Goal: Task Accomplishment & Management: Manage account settings

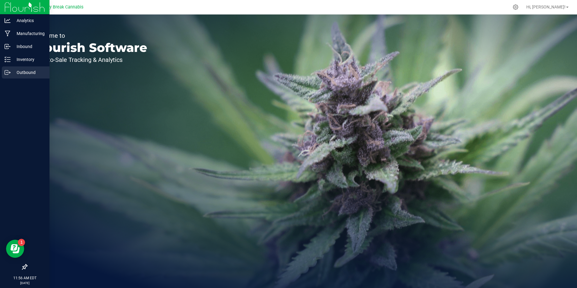
click at [25, 69] on p "Outbound" at bounding box center [29, 72] width 36 height 7
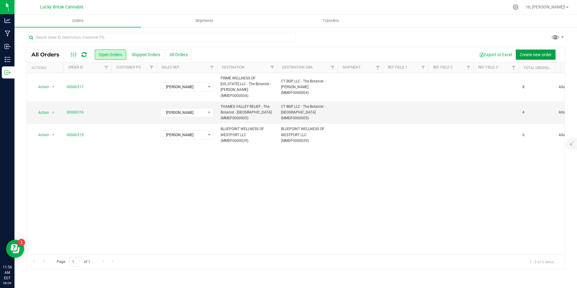
click at [526, 53] on span "Create new order" at bounding box center [536, 54] width 32 height 5
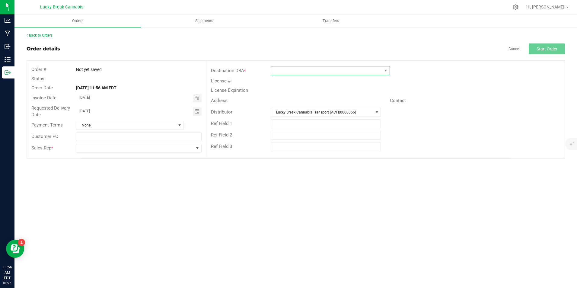
click at [283, 70] on span at bounding box center [326, 70] width 111 height 8
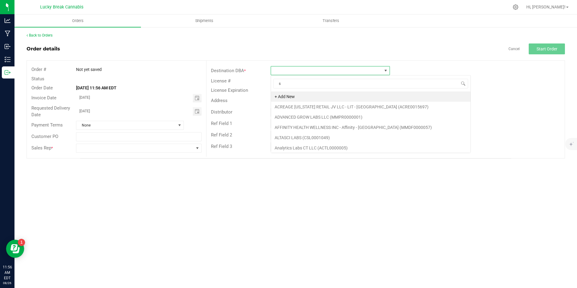
scroll to position [9, 119]
type input "sweet"
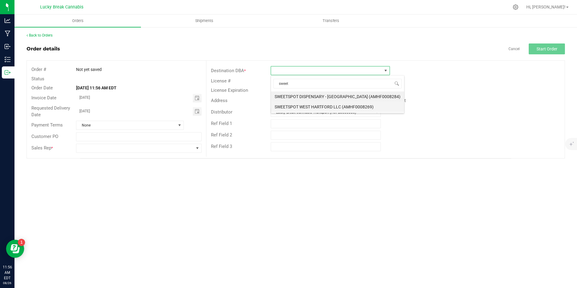
click at [313, 103] on li "SWEETSPOT WEST HARTFORD LLC (AMHF0008269)" at bounding box center [337, 107] width 133 height 10
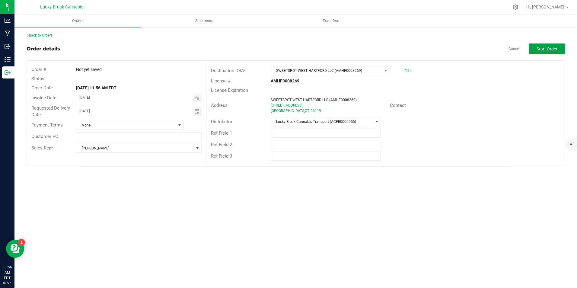
click at [546, 49] on span "Start Order" at bounding box center [547, 49] width 21 height 5
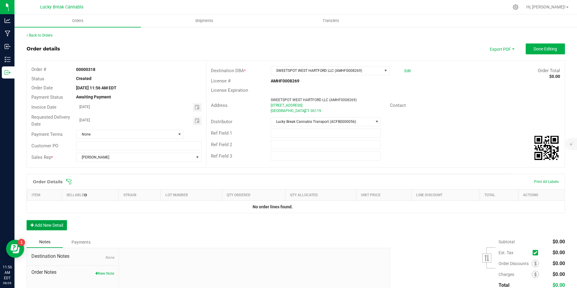
click at [56, 221] on button "Add New Detail" at bounding box center [47, 225] width 40 height 10
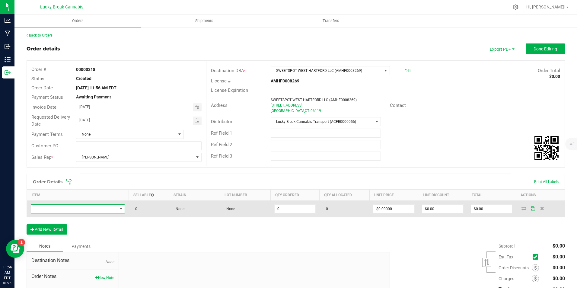
click at [69, 205] on span "NO DATA FOUND" at bounding box center [74, 209] width 86 height 8
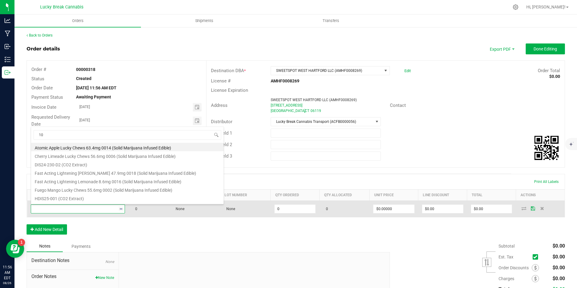
type input "105"
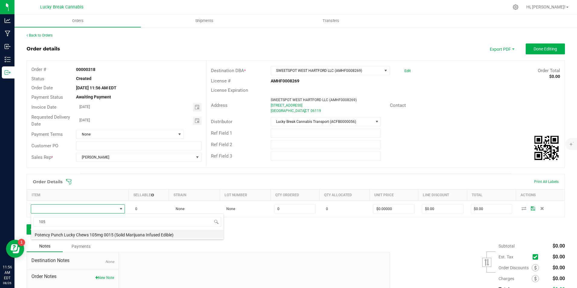
click at [80, 235] on li "Potency Punch Lucky Chews 105mg 0015 (Solid Marijuana Infused Edible)" at bounding box center [127, 234] width 193 height 8
type input "0 ea"
type input "$60.00000"
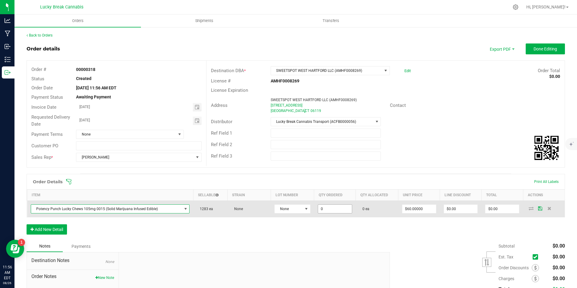
click at [332, 207] on input "0" at bounding box center [335, 209] width 34 height 8
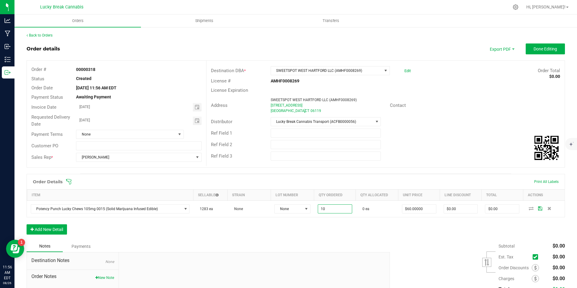
type input "10 ea"
type input "$600.00"
click at [341, 225] on div "Order Details Print All Labels Item Sellable Strain Lot Number Qty Ordered Qty …" at bounding box center [296, 207] width 539 height 67
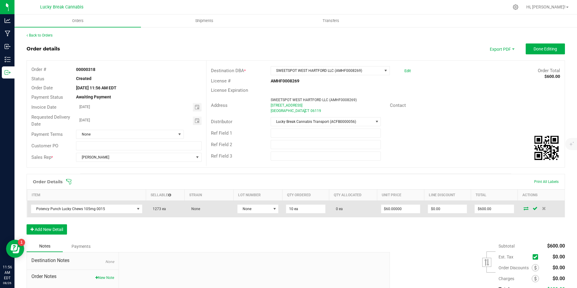
click at [524, 209] on icon at bounding box center [526, 209] width 5 height 4
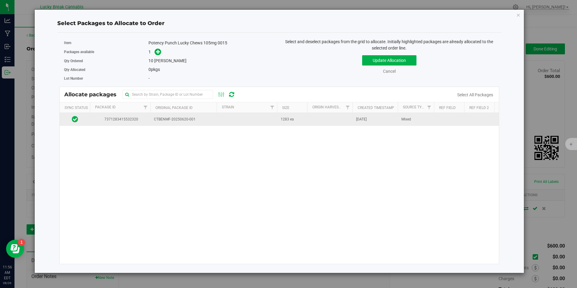
click at [263, 120] on td at bounding box center [247, 119] width 60 height 13
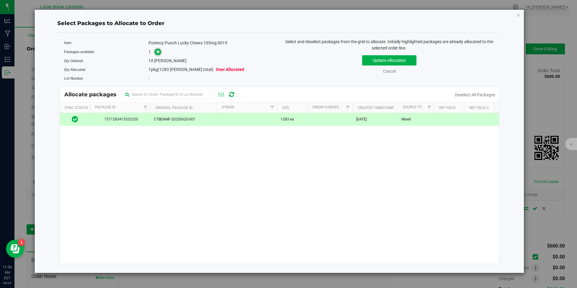
click at [158, 53] on icon at bounding box center [158, 52] width 4 height 4
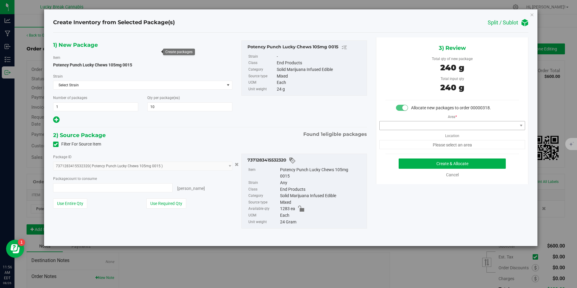
type input "10 ea"
click at [453, 175] on link "Cancel" at bounding box center [452, 174] width 13 height 5
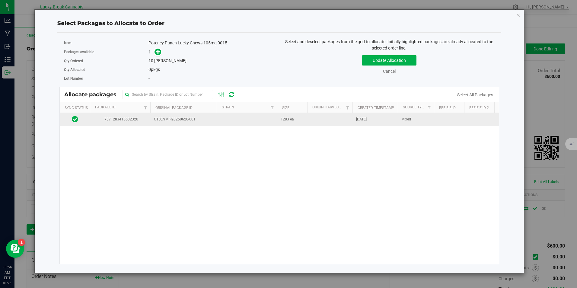
click at [301, 117] on td "1283 ea" at bounding box center [292, 119] width 30 height 13
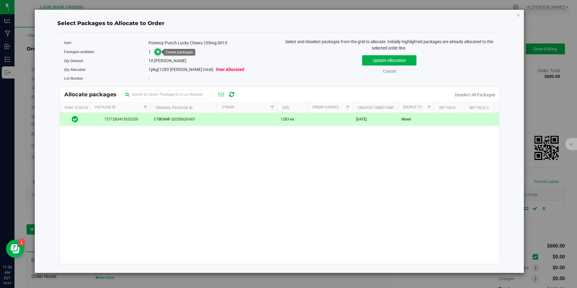
click at [159, 50] on icon at bounding box center [158, 52] width 4 height 4
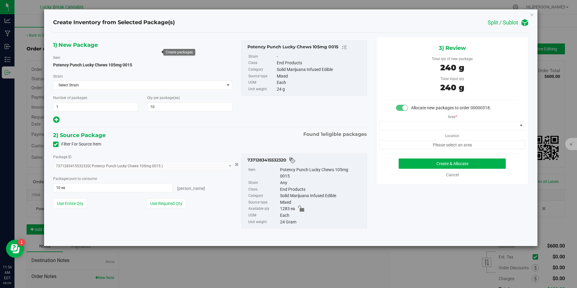
click at [394, 133] on div "Area * Location Please select an area" at bounding box center [453, 130] width 152 height 38
click at [395, 127] on span at bounding box center [449, 125] width 138 height 8
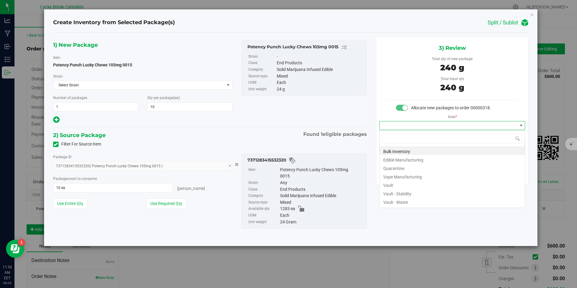
scroll to position [9, 146]
click at [399, 183] on li "Vault" at bounding box center [452, 184] width 145 height 8
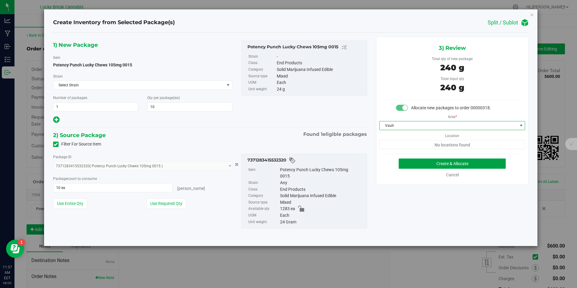
click at [415, 162] on button "Create & Allocate" at bounding box center [452, 164] width 107 height 10
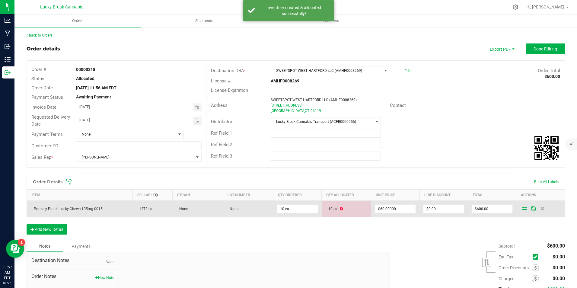
click at [340, 209] on icon at bounding box center [341, 209] width 3 height 4
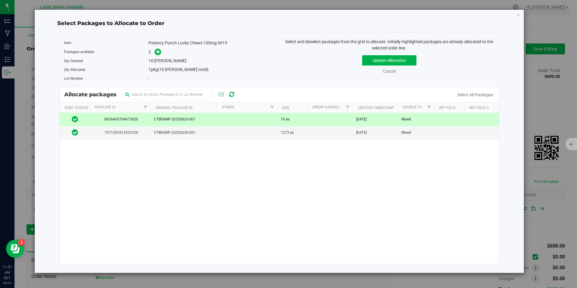
click at [174, 121] on span "CTBENMF-20250826-001" at bounding box center [183, 120] width 59 height 6
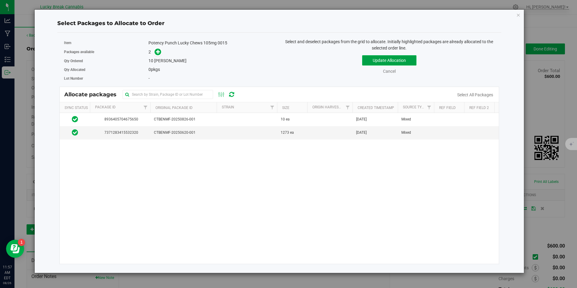
click at [386, 61] on button "Update Allocation" at bounding box center [389, 60] width 54 height 10
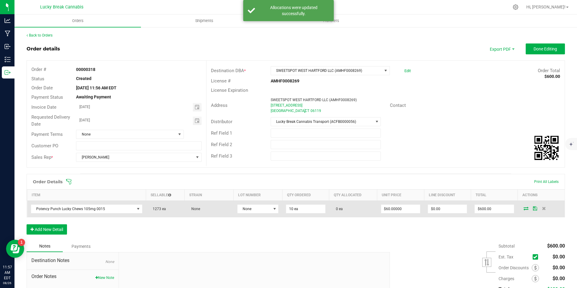
click at [522, 210] on span at bounding box center [526, 209] width 9 height 4
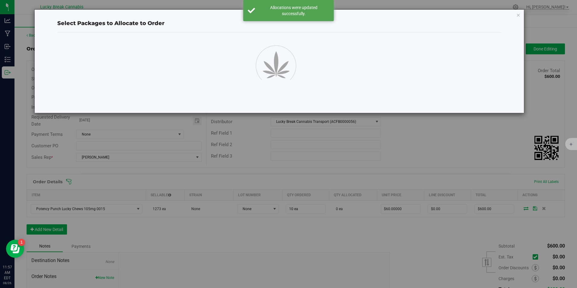
click at [522, 209] on div "Select Packages to Allocate to Order" at bounding box center [291, 144] width 582 height 288
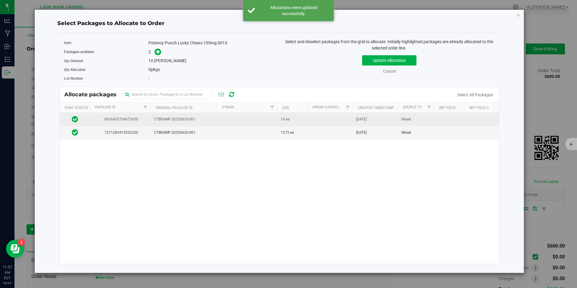
click at [303, 122] on td "10 ea" at bounding box center [292, 119] width 30 height 13
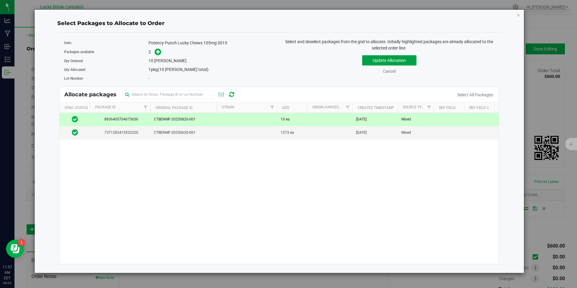
click at [385, 58] on button "Update Allocation" at bounding box center [389, 60] width 54 height 10
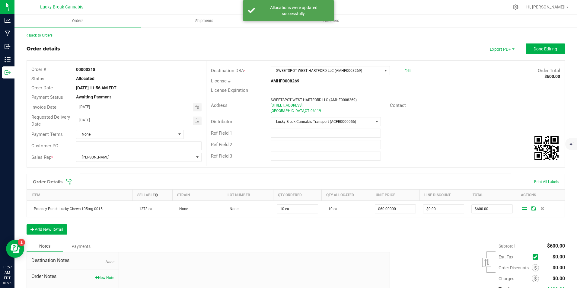
click at [380, 227] on div "Order Details Print All Labels Item Sellable Strain Lot Number Qty Ordered Qty …" at bounding box center [296, 207] width 539 height 67
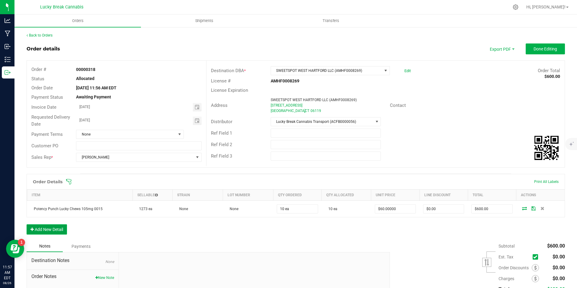
click at [54, 231] on button "Add New Detail" at bounding box center [47, 229] width 40 height 10
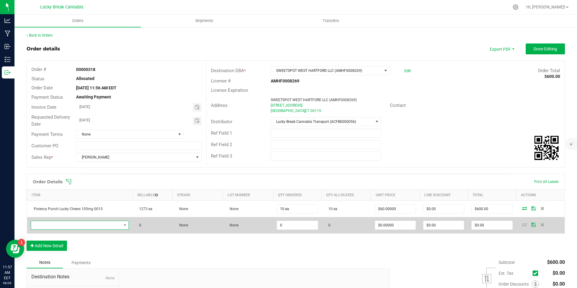
click at [66, 224] on span "NO DATA FOUND" at bounding box center [76, 225] width 90 height 8
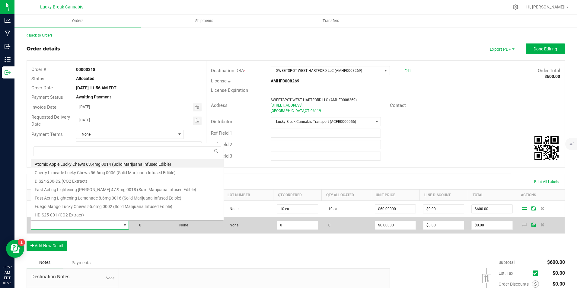
scroll to position [9, 95]
type input "lemon"
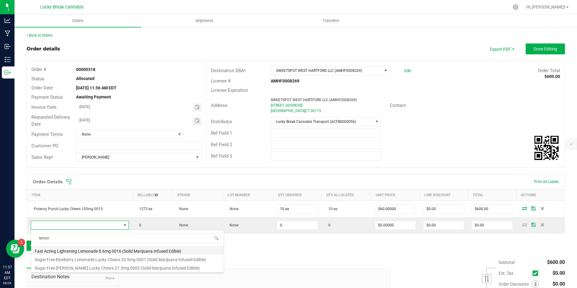
click at [90, 249] on li "Fast Acting Lightening Lemonade 8.6mg 0016 (Solid Marijuana Infused Edible)" at bounding box center [127, 250] width 193 height 8
type input "0 ea"
type input "$13.75000"
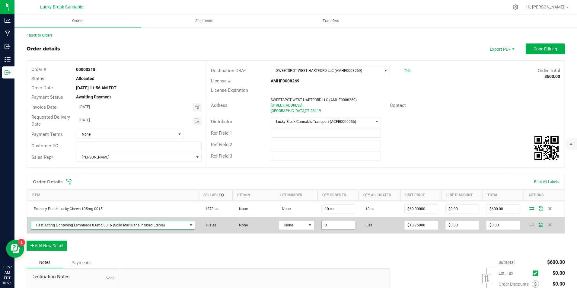
click at [346, 227] on input "0" at bounding box center [338, 225] width 33 height 8
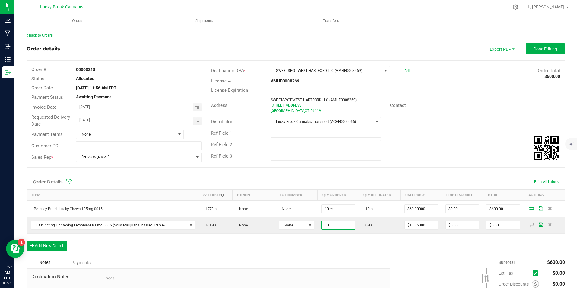
type input "10 ea"
type input "$137.50"
click at [348, 247] on div "Order Details Print All Labels Item Sellable Strain Lot Number Qty Ordered Qty …" at bounding box center [296, 215] width 539 height 83
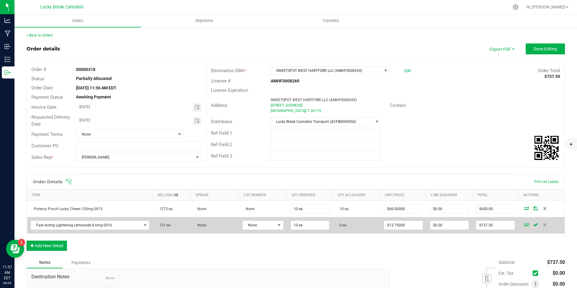
click at [525, 224] on icon at bounding box center [527, 225] width 5 height 4
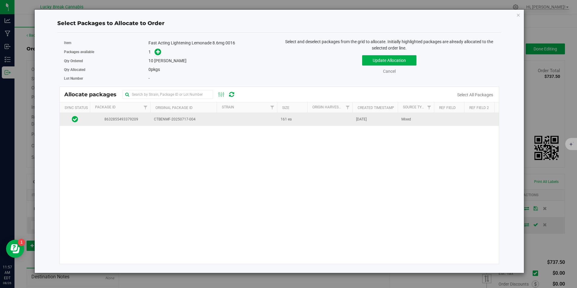
click at [207, 117] on span "CTBENMF-20250717-004" at bounding box center [183, 120] width 59 height 6
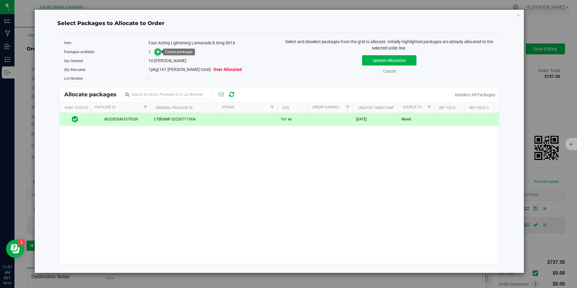
click at [156, 49] on span at bounding box center [157, 51] width 7 height 7
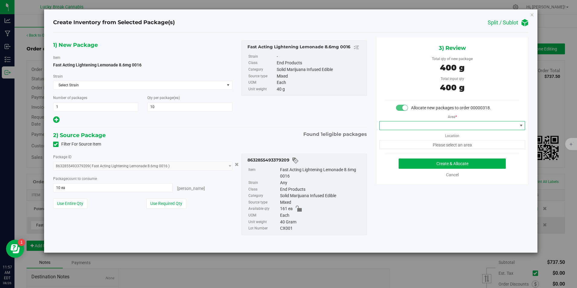
click at [422, 127] on span at bounding box center [449, 125] width 138 height 8
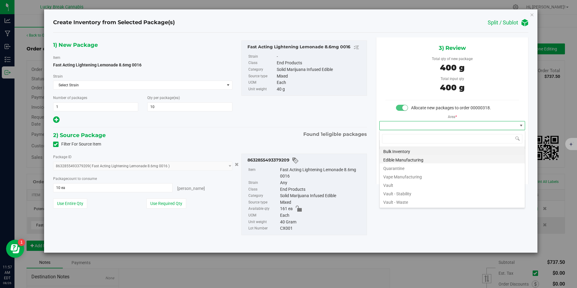
scroll to position [9, 146]
click at [400, 185] on li "Vault" at bounding box center [452, 184] width 145 height 8
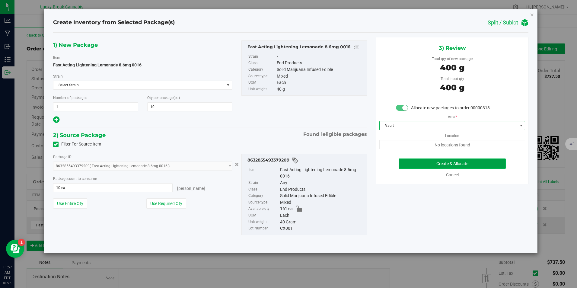
click at [417, 163] on button "Create & Allocate" at bounding box center [452, 164] width 107 height 10
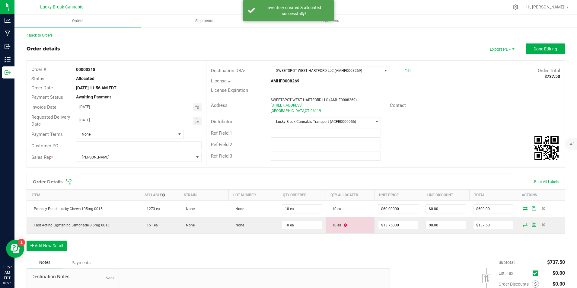
click at [369, 245] on div "Order Details Print All Labels Item Sellable Strain Lot Number Qty Ordered Qty …" at bounding box center [296, 215] width 539 height 83
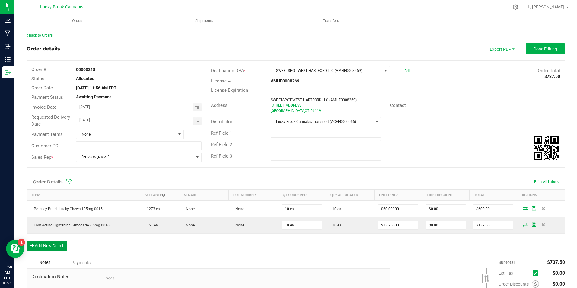
click at [59, 248] on button "Add New Detail" at bounding box center [47, 246] width 40 height 10
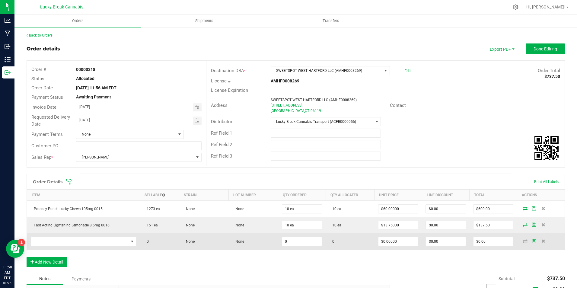
click at [66, 235] on td at bounding box center [83, 241] width 113 height 16
click at [67, 246] on td at bounding box center [83, 241] width 113 height 16
click at [69, 239] on span "NO DATA FOUND" at bounding box center [80, 241] width 98 height 8
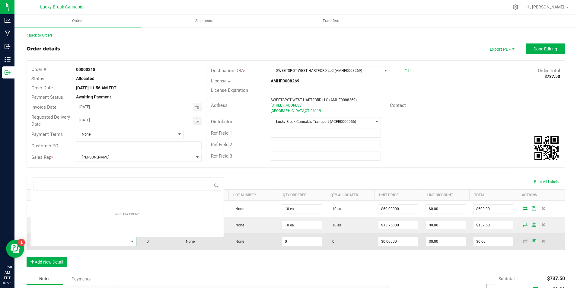
scroll to position [9, 102]
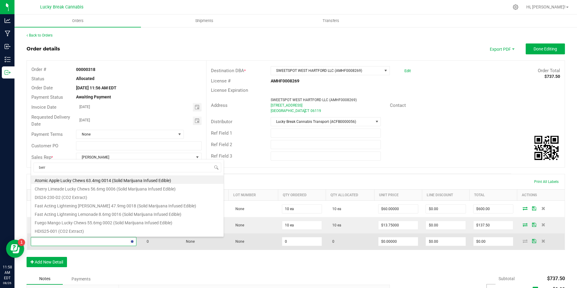
type input "berry"
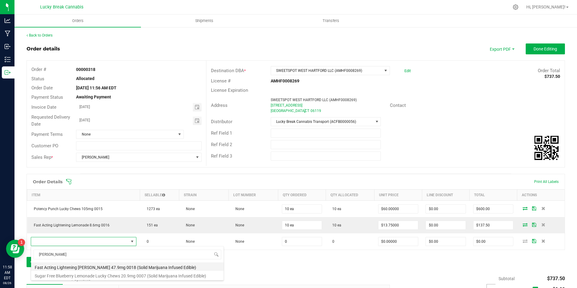
click at [79, 267] on li "Fast Acting Lightening [PERSON_NAME] 47.9mg 0018 (Solid Marijuana Infused Edibl…" at bounding box center [127, 266] width 193 height 8
type input "0 ea"
type input "$45.50000"
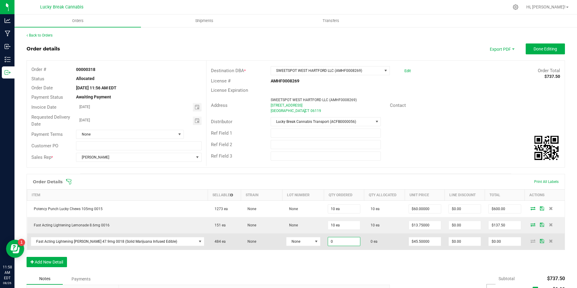
click at [337, 240] on input "0" at bounding box center [344, 241] width 32 height 8
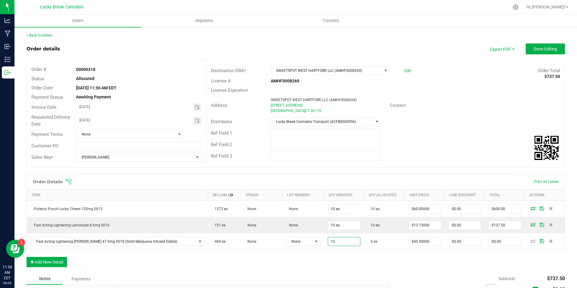
type input "10 ea"
type input "$455.00"
click at [343, 257] on div "Order Details Print All Labels Item Sellable Strain Lot Number Qty Ordered Qty …" at bounding box center [296, 223] width 539 height 99
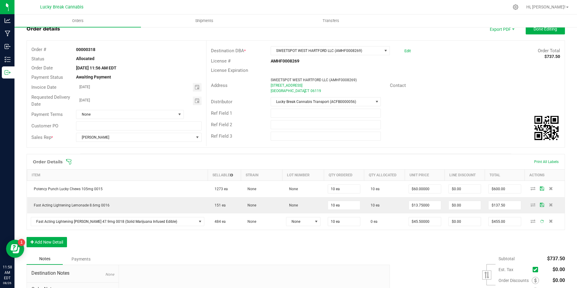
scroll to position [30, 0]
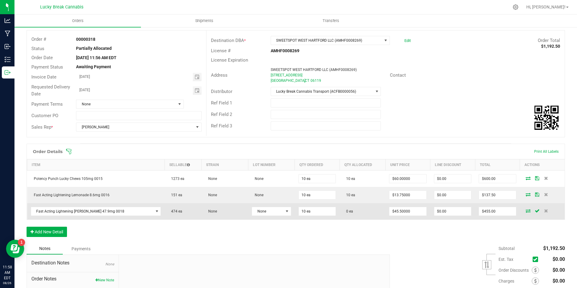
click at [526, 211] on icon at bounding box center [528, 211] width 5 height 4
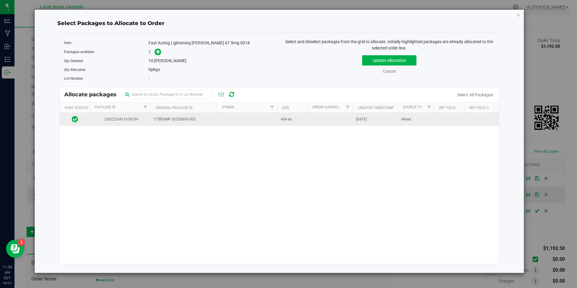
click at [214, 121] on td "CTBENMF-20250806-005" at bounding box center [183, 119] width 66 height 13
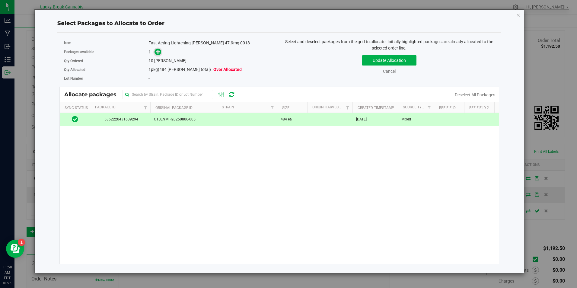
click at [155, 51] on span at bounding box center [158, 52] width 7 height 7
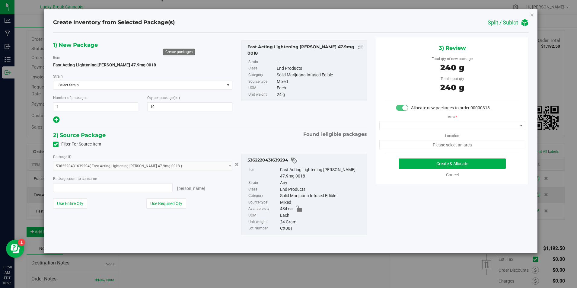
type input "10 ea"
click at [433, 128] on span at bounding box center [449, 125] width 138 height 8
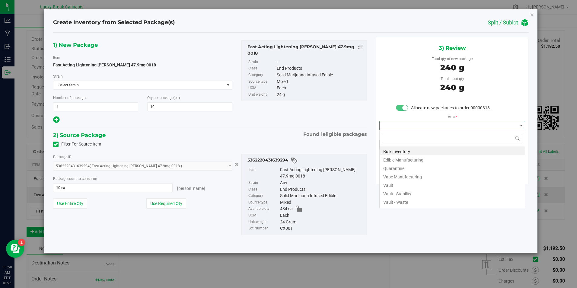
scroll to position [9, 146]
click at [400, 184] on li "Vault" at bounding box center [452, 184] width 145 height 8
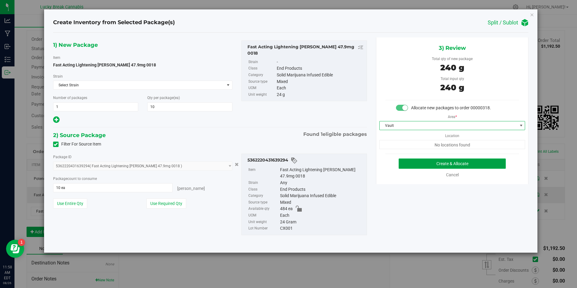
click at [422, 162] on button "Create & Allocate" at bounding box center [452, 164] width 107 height 10
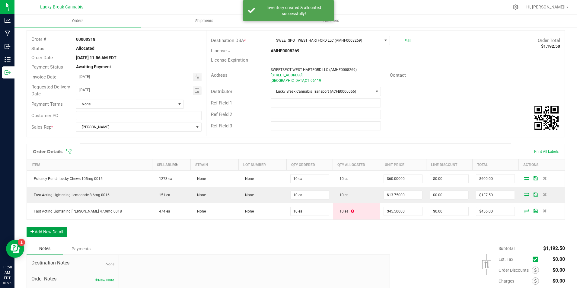
click at [50, 234] on button "Add New Detail" at bounding box center [47, 232] width 40 height 10
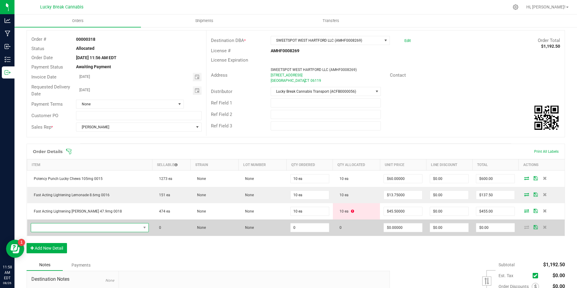
click at [87, 226] on span "NO DATA FOUND" at bounding box center [86, 228] width 110 height 8
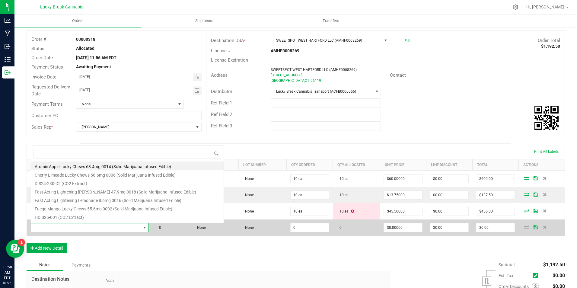
scroll to position [9, 102]
type input "resin"
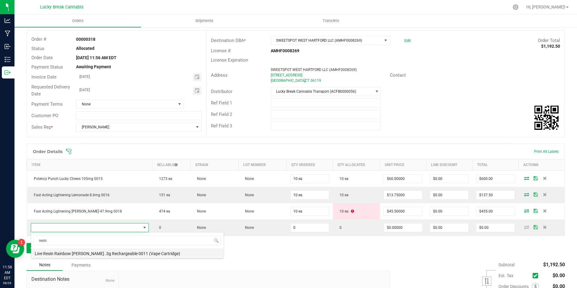
click at [88, 254] on li "Live Resin Rainbow [PERSON_NAME] .3g Rechargeable 0011 (Vape Cartridge)" at bounding box center [127, 253] width 193 height 8
type input "0 ea"
type input "$17.50000"
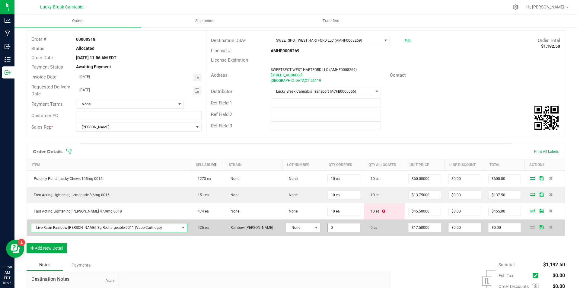
click at [328, 231] on input "0" at bounding box center [344, 228] width 32 height 8
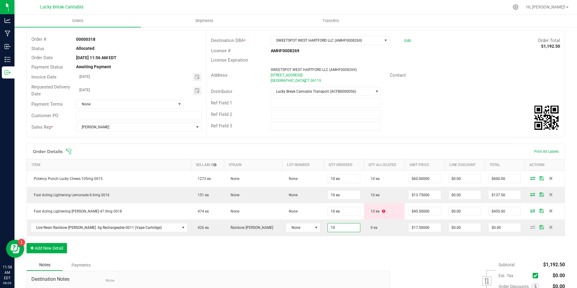
type input "10 ea"
type input "$175.00"
click at [320, 250] on div "Order Details Print All Labels Item Sellable Strain Lot Number Qty Ordered Qty …" at bounding box center [296, 202] width 539 height 116
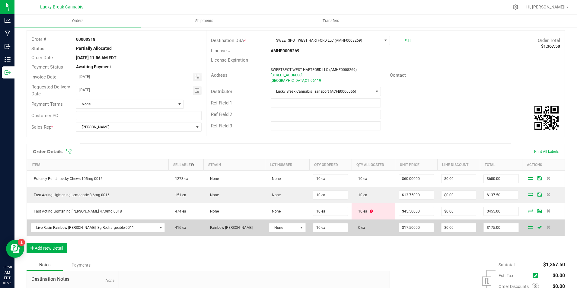
click at [526, 226] on span at bounding box center [530, 227] width 9 height 4
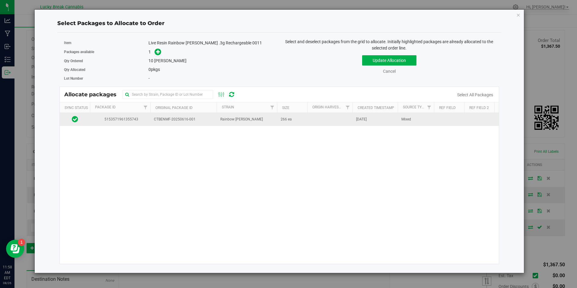
click at [224, 119] on span "Rainbow [PERSON_NAME]" at bounding box center [241, 120] width 43 height 6
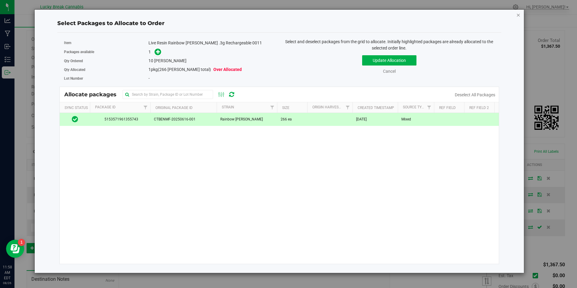
click at [518, 14] on icon "button" at bounding box center [519, 14] width 4 height 7
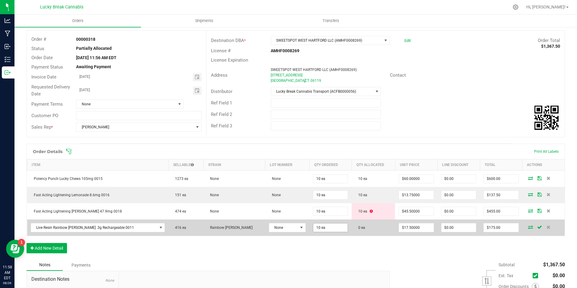
click at [318, 223] on td "10 ea" at bounding box center [331, 228] width 42 height 16
drag, startPoint x: 318, startPoint y: 223, endPoint x: 313, endPoint y: 228, distance: 7.1
click at [314, 227] on input "10" at bounding box center [331, 228] width 34 height 8
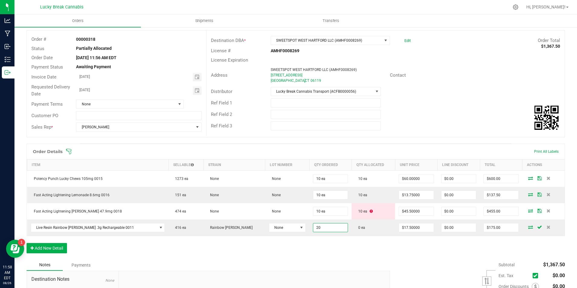
type input "20 ea"
type input "$350.00"
click at [318, 253] on div "Order Details Print All Labels Item Sellable Strain Lot Number Qty Ordered Qty …" at bounding box center [296, 202] width 539 height 116
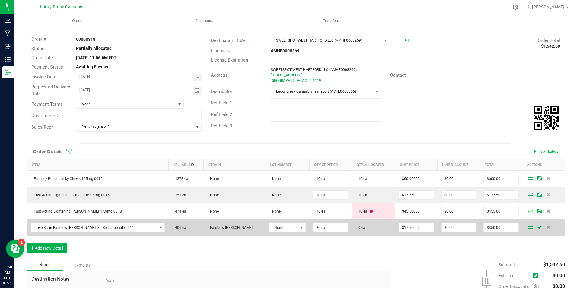
click at [529, 226] on icon at bounding box center [531, 227] width 5 height 4
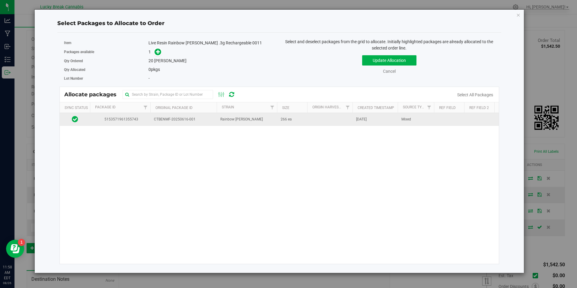
click at [386, 120] on td "Jun 16, 2025" at bounding box center [375, 119] width 45 height 13
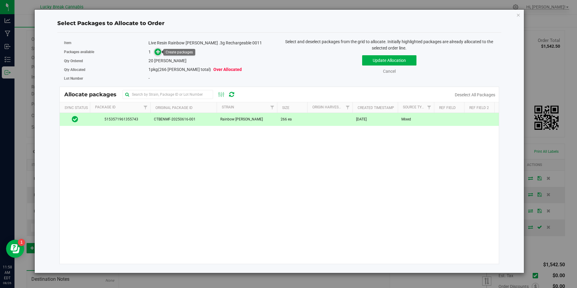
click at [159, 50] on icon at bounding box center [158, 52] width 4 height 4
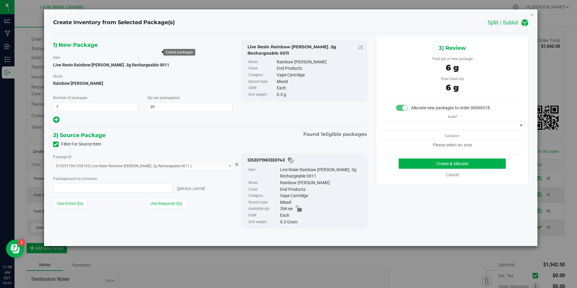
type input "20 ea"
click at [440, 126] on span at bounding box center [449, 125] width 138 height 8
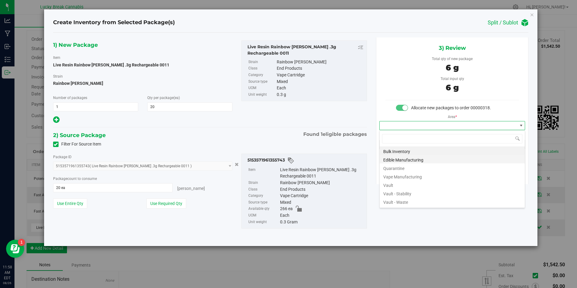
scroll to position [9, 146]
click at [406, 181] on li "Vault" at bounding box center [452, 184] width 145 height 8
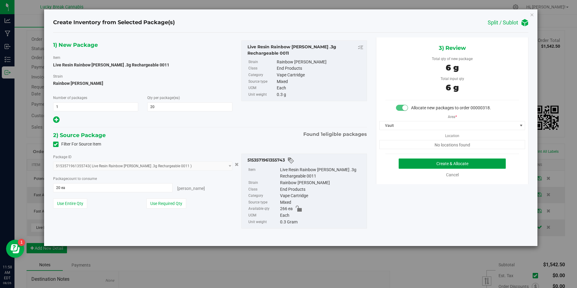
click at [423, 160] on button "Create & Allocate" at bounding box center [452, 164] width 107 height 10
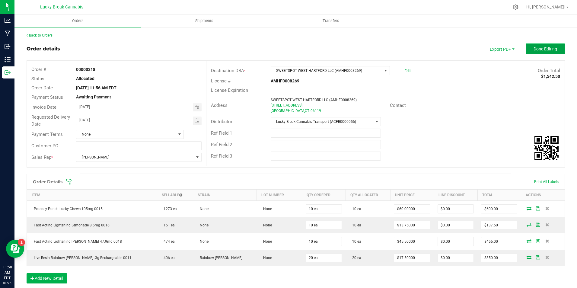
click at [537, 48] on span "Done Editing" at bounding box center [546, 49] width 24 height 5
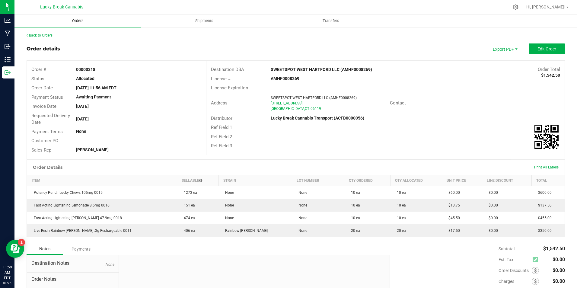
click at [85, 19] on span "Orders" at bounding box center [78, 20] width 28 height 5
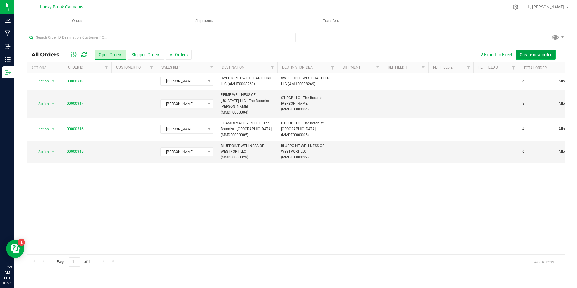
click at [526, 55] on span "Create new order" at bounding box center [536, 54] width 32 height 5
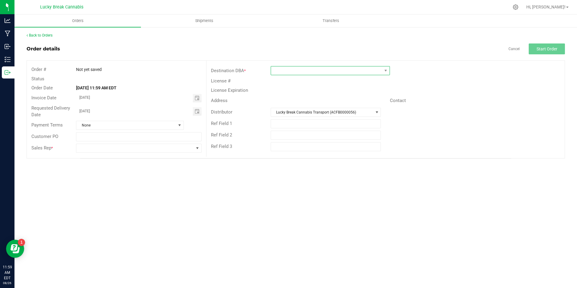
click at [312, 71] on span at bounding box center [326, 70] width 111 height 8
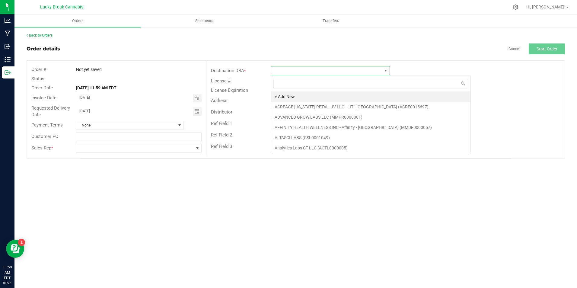
scroll to position [9, 119]
type input "INSA"
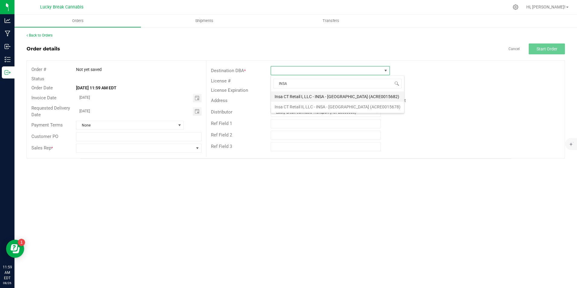
click at [314, 95] on li "Insa CT Retail I, LLC - INSA - [GEOGRAPHIC_DATA] (ACRE0015682)" at bounding box center [337, 97] width 133 height 10
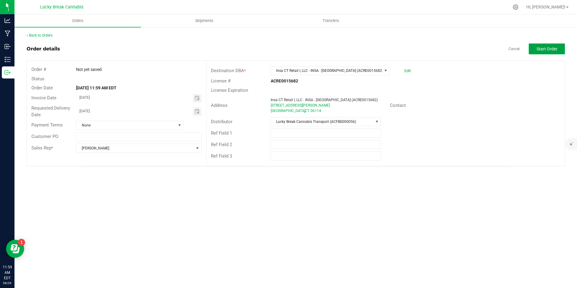
click at [541, 48] on span "Start Order" at bounding box center [547, 49] width 21 height 5
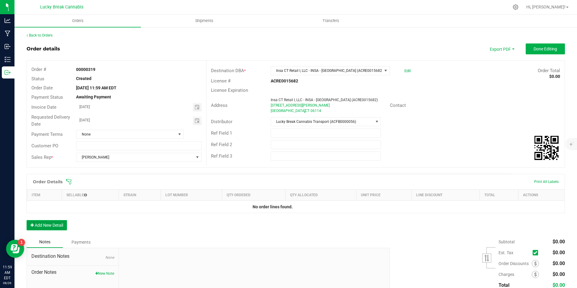
click at [60, 221] on button "Add New Detail" at bounding box center [47, 225] width 40 height 10
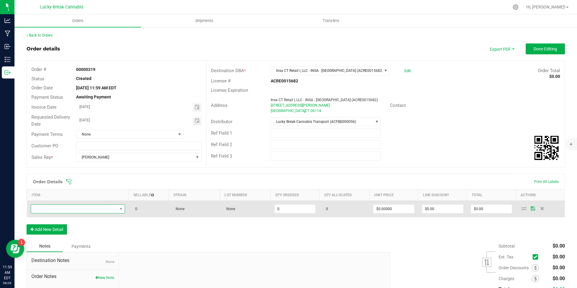
click at [76, 209] on span "NO DATA FOUND" at bounding box center [74, 209] width 86 height 8
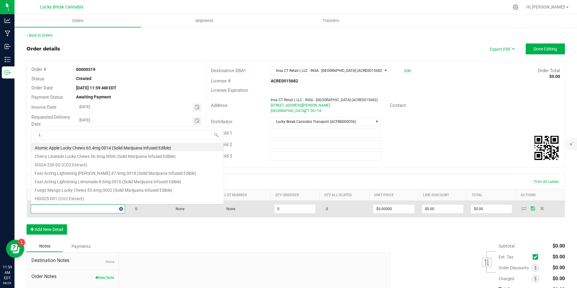
scroll to position [9, 93]
type input "LIVE"
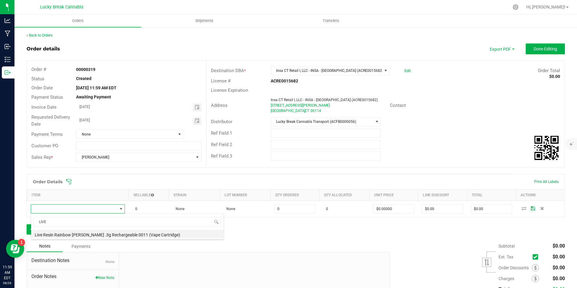
click at [81, 233] on li "Live Resin Rainbow [PERSON_NAME] .3g Rechargeable 0011 (Vape Cartridge)" at bounding box center [127, 234] width 193 height 8
type input "0 ea"
type input "$17.50000"
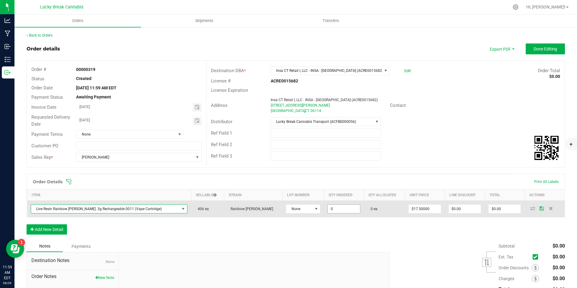
click at [334, 208] on input "0" at bounding box center [344, 209] width 32 height 8
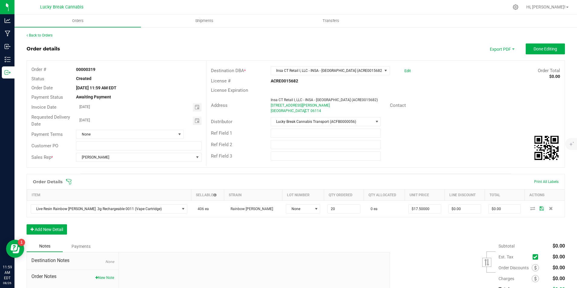
type input "20 ea"
type input "$350.00"
click at [358, 232] on div "Order Details Print All Labels Item Sellable Strain Lot Number Qty Ordered Qty …" at bounding box center [296, 207] width 539 height 67
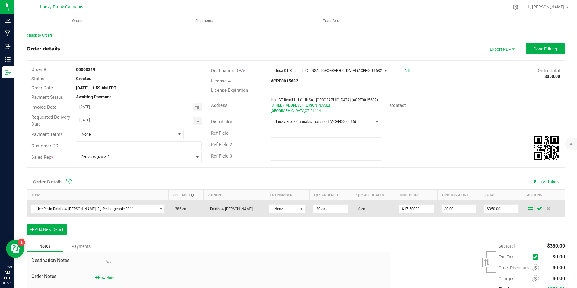
click at [529, 208] on icon at bounding box center [531, 209] width 5 height 4
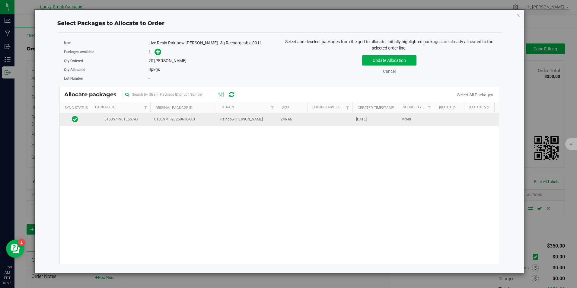
click at [286, 121] on span "246 ea" at bounding box center [286, 120] width 11 height 6
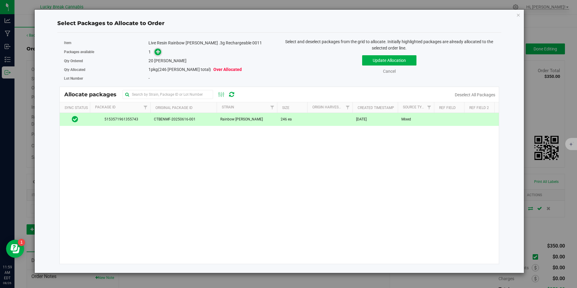
click at [156, 52] on span at bounding box center [158, 52] width 7 height 7
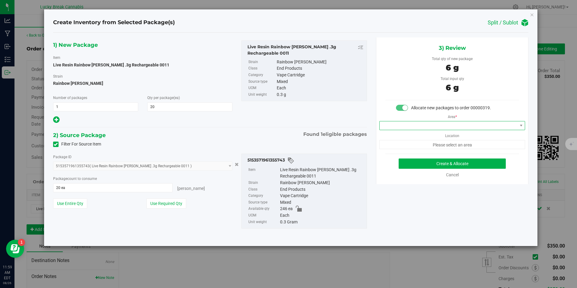
click at [455, 130] on span at bounding box center [449, 125] width 138 height 8
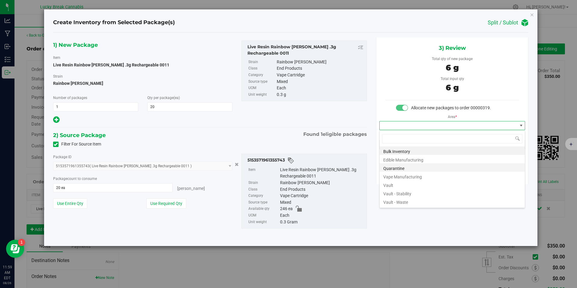
scroll to position [9, 146]
click at [394, 181] on li "Vault" at bounding box center [452, 184] width 145 height 8
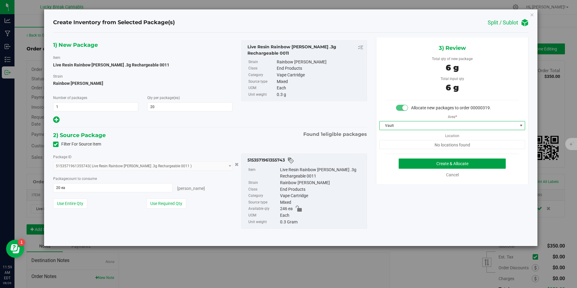
click at [416, 160] on button "Create & Allocate" at bounding box center [452, 164] width 107 height 10
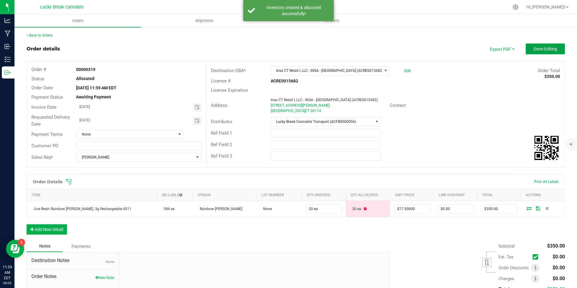
click at [536, 47] on span "Done Editing" at bounding box center [546, 49] width 24 height 5
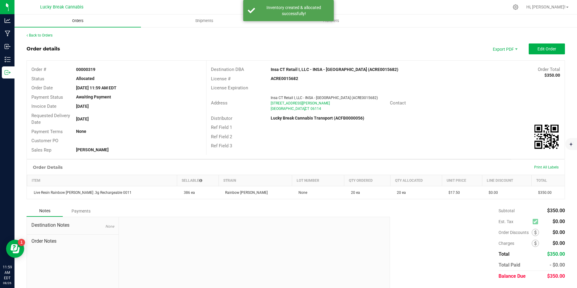
click at [87, 25] on uib-tab-heading "Orders" at bounding box center [77, 20] width 127 height 13
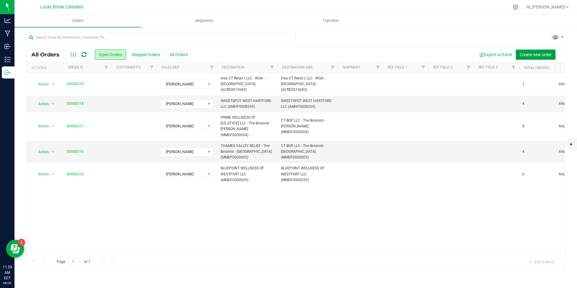
click at [530, 53] on span "Create new order" at bounding box center [536, 54] width 32 height 5
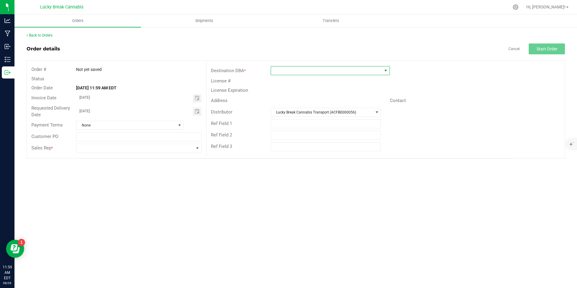
click at [323, 69] on span at bounding box center [326, 70] width 111 height 8
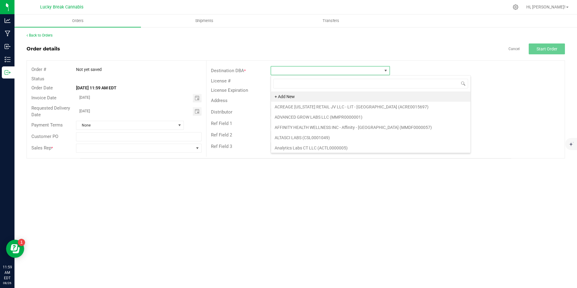
scroll to position [9, 119]
type input "INSA"
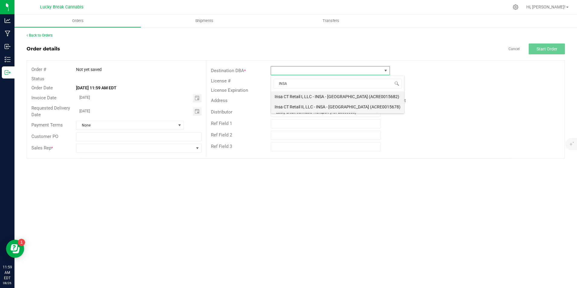
click at [322, 104] on li "Insa CT Retail II, LLC - INSA - [GEOGRAPHIC_DATA] (ACRE0015678)" at bounding box center [337, 107] width 133 height 10
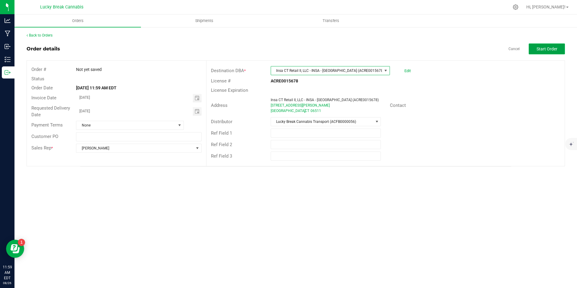
click at [557, 47] on span "Start Order" at bounding box center [547, 49] width 21 height 5
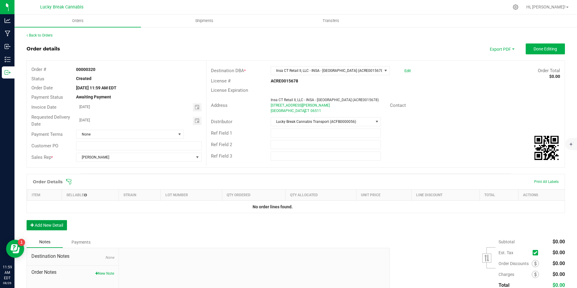
click at [56, 223] on button "Add New Detail" at bounding box center [47, 225] width 40 height 10
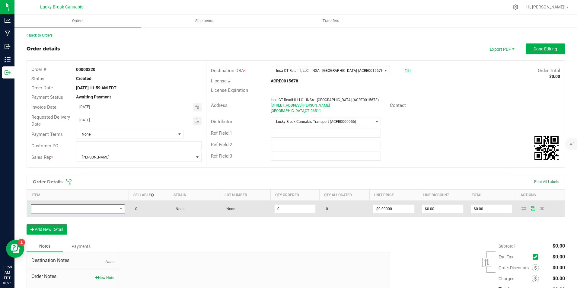
click at [72, 207] on span "NO DATA FOUND" at bounding box center [74, 209] width 86 height 8
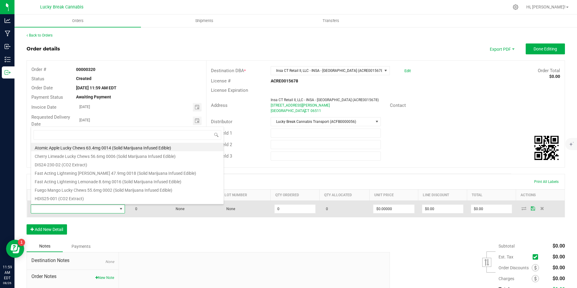
scroll to position [9, 93]
type input "LIVE"
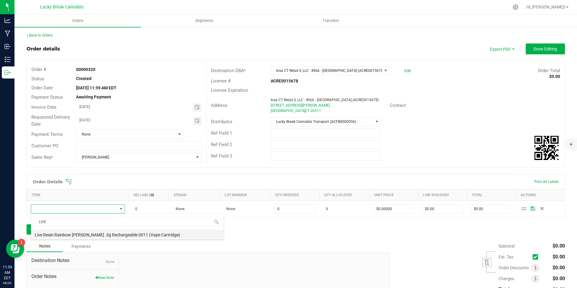
click at [77, 236] on li "Live Resin Rainbow [PERSON_NAME] .3g Rechargeable 0011 (Vape Cartridge)" at bounding box center [127, 234] width 193 height 8
type input "0 ea"
type input "$17.50000"
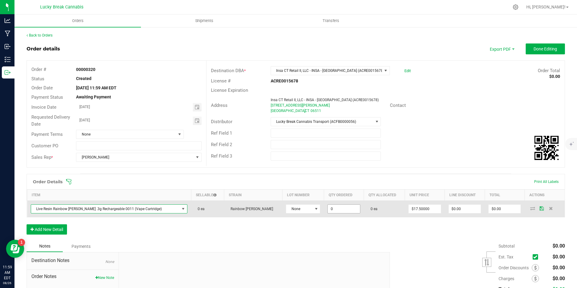
click at [335, 207] on input "0" at bounding box center [344, 209] width 32 height 8
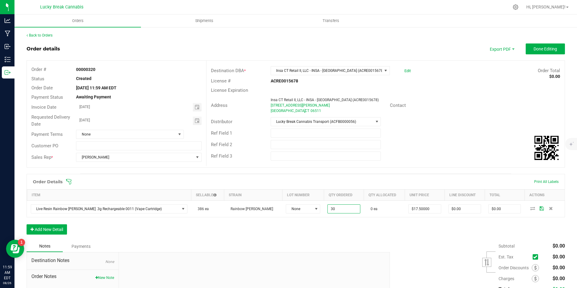
type input "30 ea"
type input "$525.00"
click at [336, 238] on div "Order Details Print All Labels Item Sellable Strain Lot Number Qty Ordered Qty …" at bounding box center [296, 207] width 539 height 67
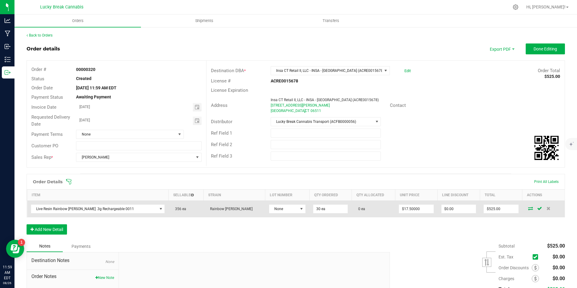
click at [529, 207] on icon at bounding box center [531, 209] width 5 height 4
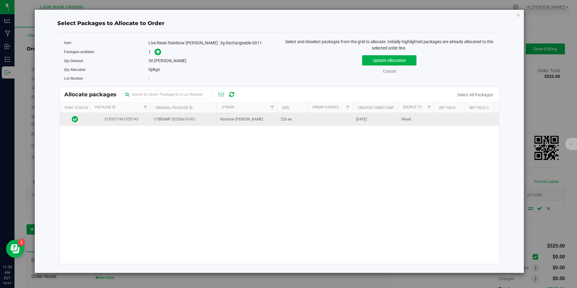
click at [186, 117] on span "CTBENMF-20250616-001" at bounding box center [183, 120] width 59 height 6
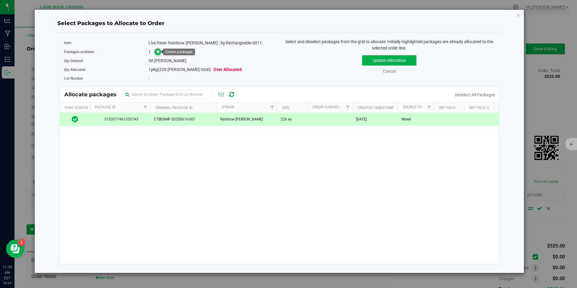
click at [157, 50] on icon at bounding box center [158, 52] width 4 height 4
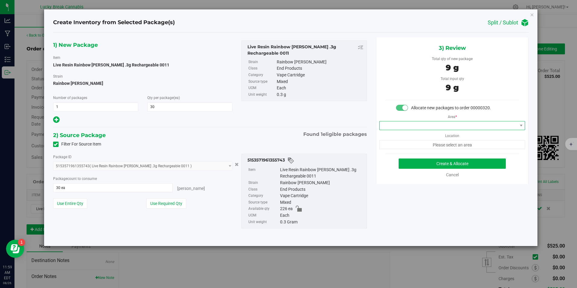
click at [420, 127] on span at bounding box center [449, 125] width 138 height 8
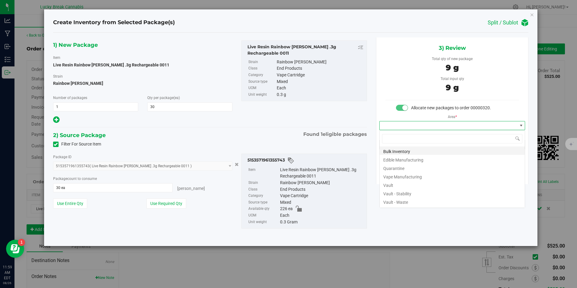
scroll to position [9, 146]
click at [396, 185] on li "Vault" at bounding box center [452, 184] width 145 height 8
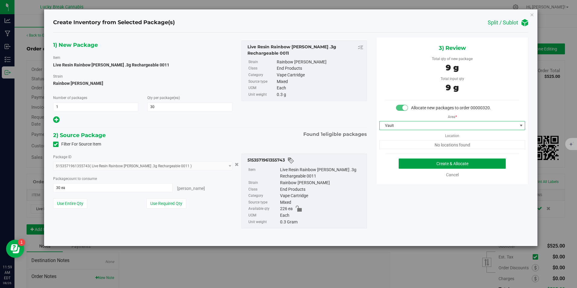
click at [424, 161] on button "Create & Allocate" at bounding box center [452, 164] width 107 height 10
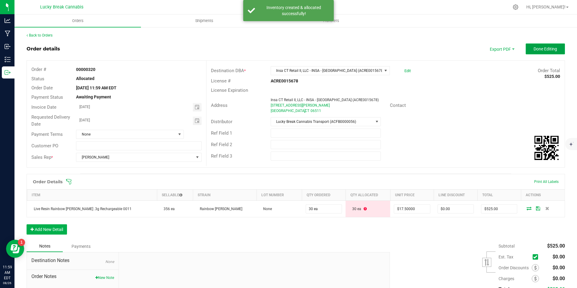
click at [534, 48] on span "Done Editing" at bounding box center [546, 49] width 24 height 5
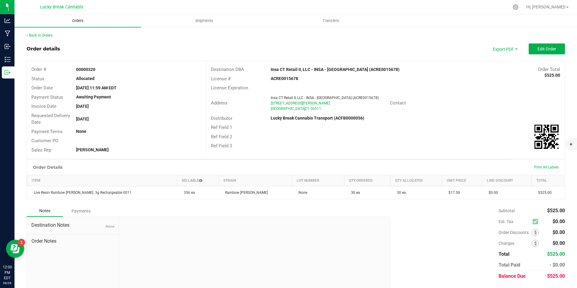
click at [79, 23] on span "Orders" at bounding box center [78, 20] width 28 height 5
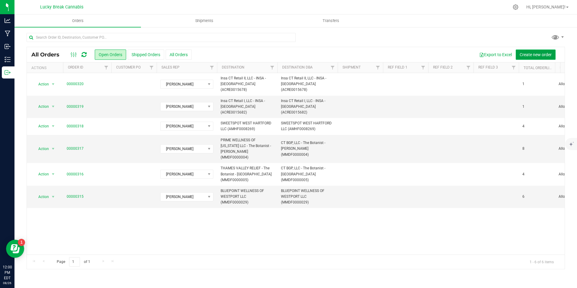
click at [533, 54] on span "Create new order" at bounding box center [536, 54] width 32 height 5
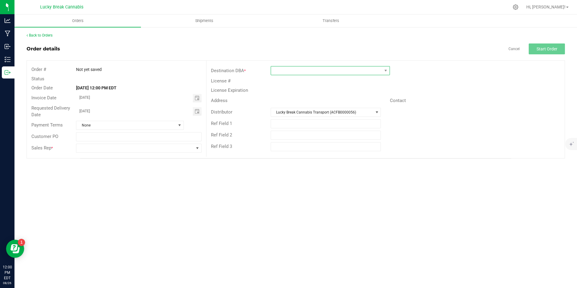
click at [317, 67] on span at bounding box center [326, 70] width 111 height 8
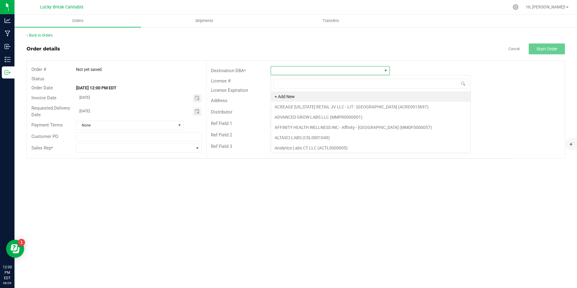
scroll to position [9, 119]
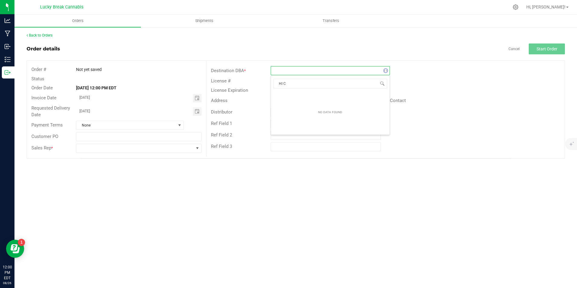
type input "HI"
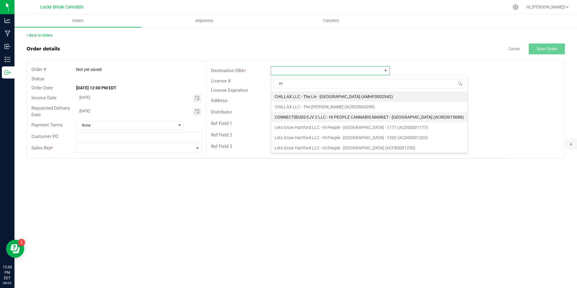
click at [330, 115] on li "CONNECTIBUDS EJV 2 LLC - HI PEOPLE CANNABIS MARKET - [GEOGRAPHIC_DATA] (ACRE001…" at bounding box center [369, 117] width 197 height 10
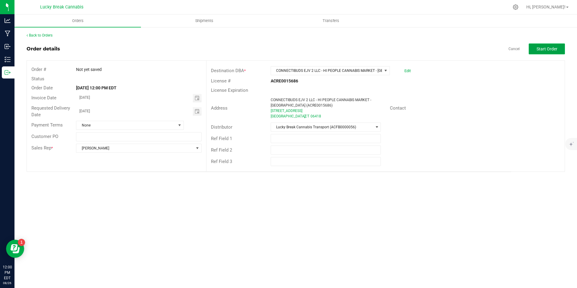
click at [555, 46] on button "Start Order" at bounding box center [547, 48] width 36 height 11
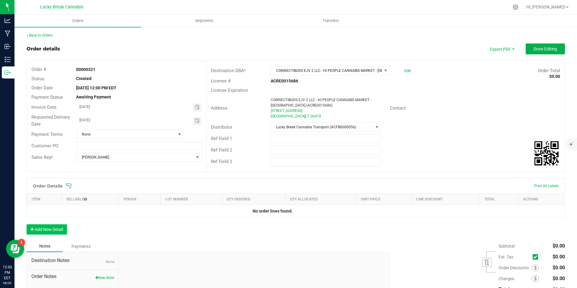
click at [53, 225] on div "Order Details Print All Labels Item Sellable Strain Lot Number Qty Ordered Qty …" at bounding box center [296, 209] width 539 height 63
click at [56, 230] on button "Add New Detail" at bounding box center [47, 229] width 40 height 10
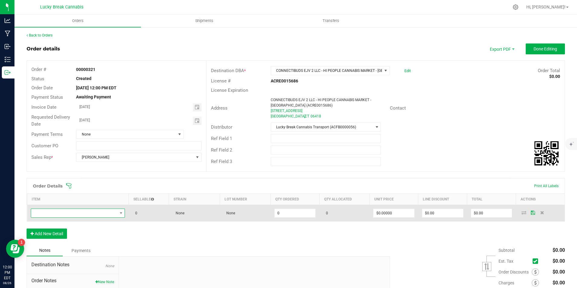
click at [67, 217] on span "NO DATA FOUND" at bounding box center [74, 213] width 86 height 8
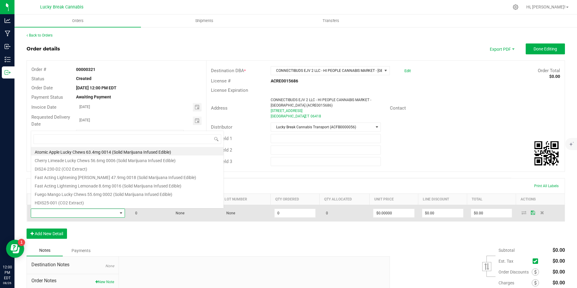
scroll to position [9, 93]
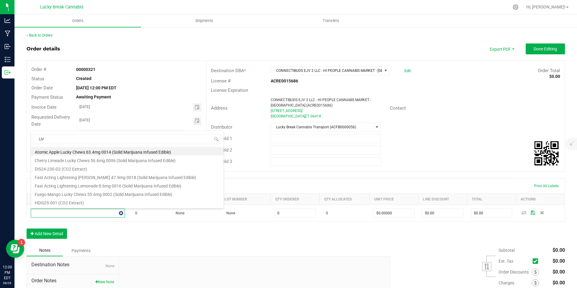
type input "LIVE"
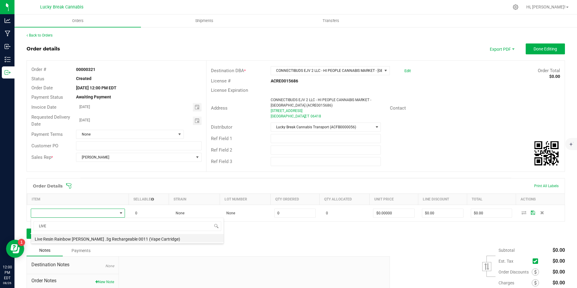
click at [83, 239] on li "Live Resin Rainbow Beltz .3g Rechargeable 0011 (Vape Cartridge)" at bounding box center [127, 238] width 193 height 8
type input "0 ea"
type input "$17.50000"
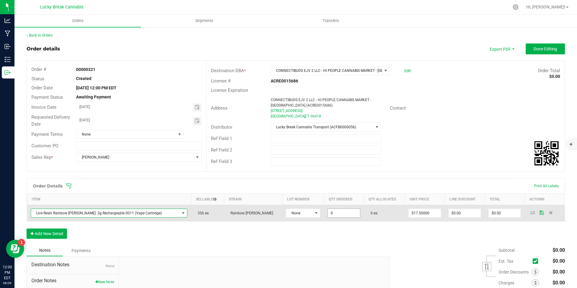
click at [328, 214] on input "0" at bounding box center [344, 213] width 32 height 8
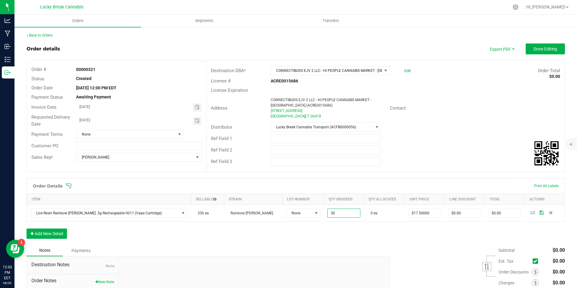
type input "30 ea"
type input "$525.00"
click at [353, 233] on div "Order Details Print All Labels Item Sellable Strain Lot Number Qty Ordered Qty …" at bounding box center [296, 211] width 539 height 67
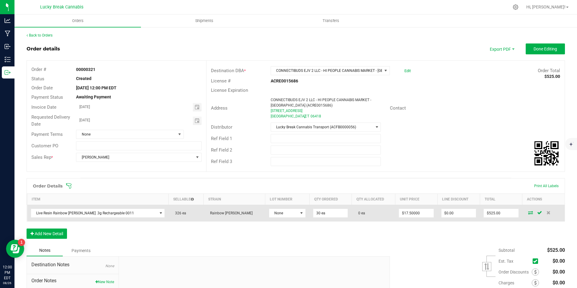
click at [529, 214] on icon at bounding box center [531, 213] width 5 height 4
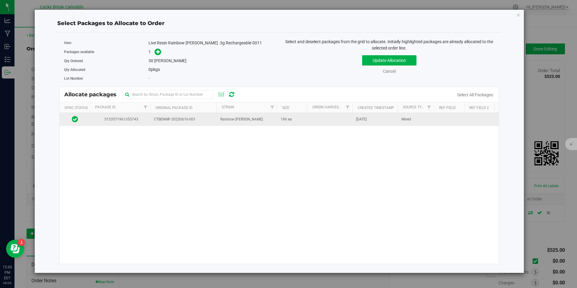
click at [191, 120] on span "CTBENMF-20250616-001" at bounding box center [183, 120] width 59 height 6
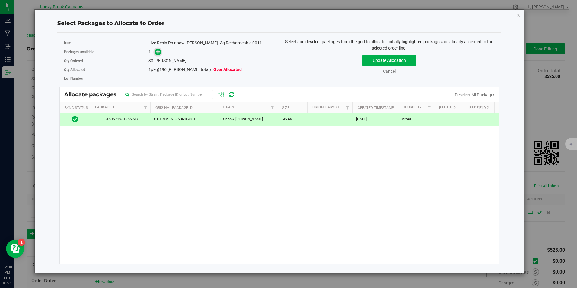
click at [160, 51] on icon at bounding box center [158, 52] width 4 height 4
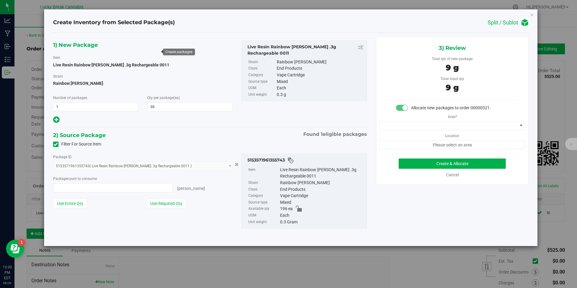
type input "30 ea"
click at [425, 127] on span at bounding box center [449, 125] width 138 height 8
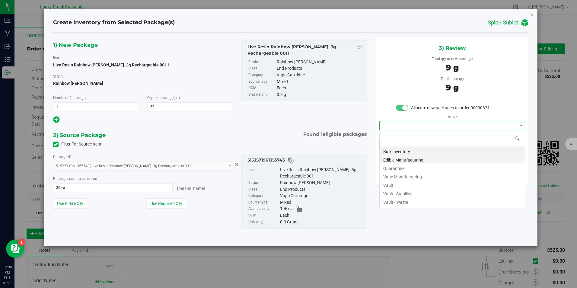
scroll to position [9, 146]
drag, startPoint x: 395, startPoint y: 186, endPoint x: 398, endPoint y: 182, distance: 4.5
click at [395, 186] on li "Vault" at bounding box center [452, 184] width 145 height 8
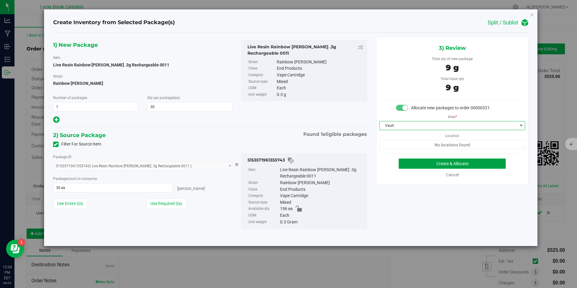
click at [414, 163] on button "Create & Allocate" at bounding box center [452, 164] width 107 height 10
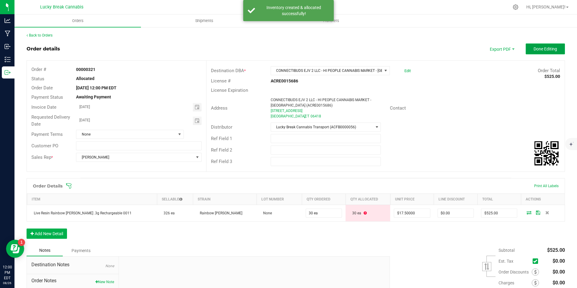
click at [536, 48] on span "Done Editing" at bounding box center [546, 49] width 24 height 5
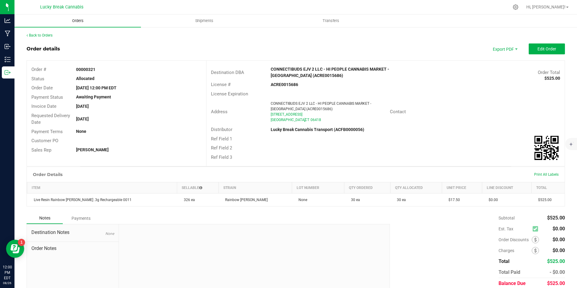
click at [64, 20] on span "Orders" at bounding box center [78, 20] width 28 height 5
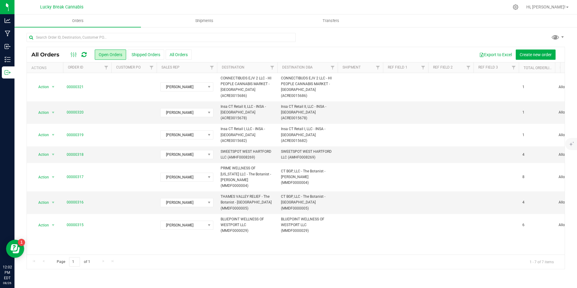
click at [206, 28] on div "All Orders Open Orders Shipped Orders All Orders Export to Excel Create new ord…" at bounding box center [295, 151] width 563 height 249
click at [217, 16] on uib-tab-heading "Shipments" at bounding box center [204, 21] width 126 height 12
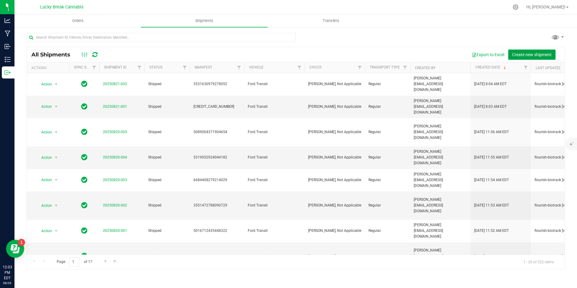
click at [525, 54] on span "Create new shipment" at bounding box center [533, 54] width 40 height 5
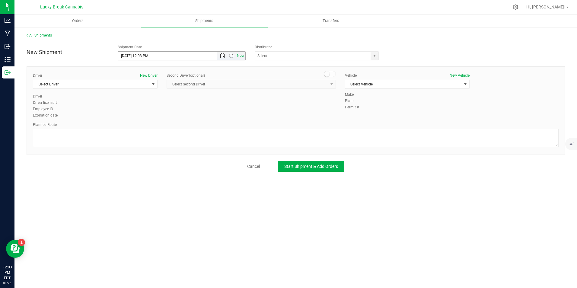
click at [222, 57] on span "Open the date view" at bounding box center [222, 55] width 5 height 5
click at [151, 126] on link "27" at bounding box center [150, 126] width 9 height 9
click at [232, 56] on span "Open the time view" at bounding box center [231, 55] width 5 height 5
click at [137, 101] on li "8:00 AM" at bounding box center [181, 99] width 127 height 8
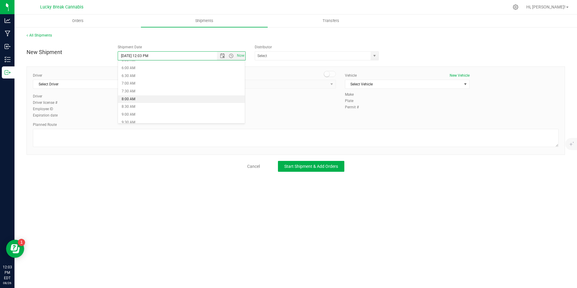
type input "8/27/2025 8:00 AM"
click at [349, 54] on input "text" at bounding box center [311, 56] width 112 height 8
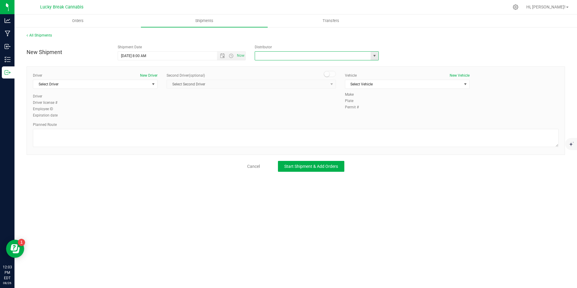
click at [376, 54] on span "select" at bounding box center [374, 55] width 5 height 5
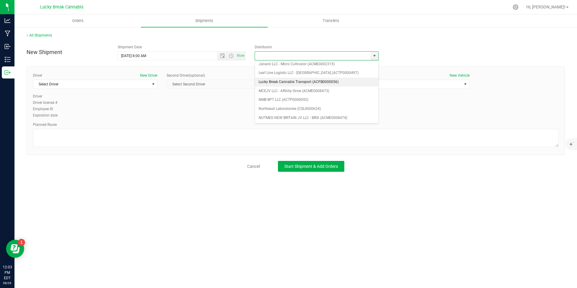
click at [278, 80] on li "Lucky Break Cannabis Transport (ACFB0000056)" at bounding box center [317, 82] width 124 height 9
type input "Lucky Break Cannabis Transport (ACFB0000056)"
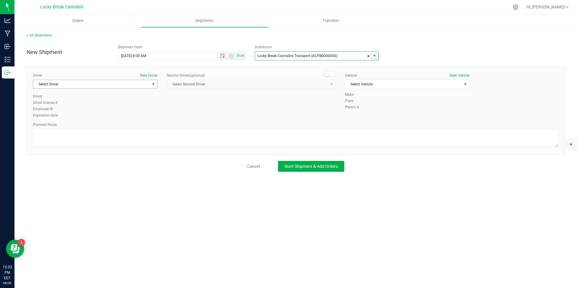
click at [107, 83] on span "Select Driver" at bounding box center [91, 84] width 117 height 8
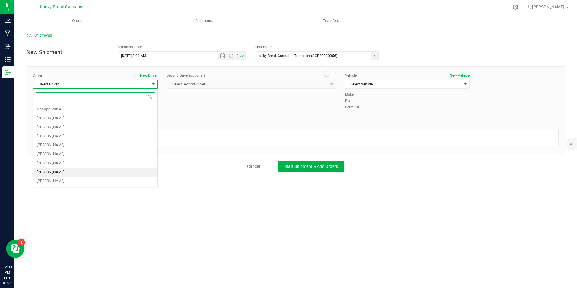
click at [69, 172] on li "[PERSON_NAME]" at bounding box center [95, 172] width 124 height 9
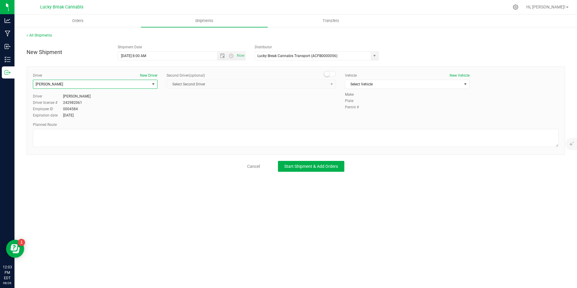
click at [332, 75] on span at bounding box center [330, 74] width 12 height 6
click at [332, 83] on span "select" at bounding box center [332, 84] width 5 height 5
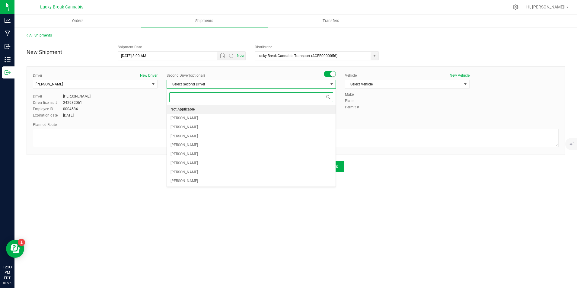
click at [234, 110] on li "Not Applicable" at bounding box center [251, 109] width 169 height 9
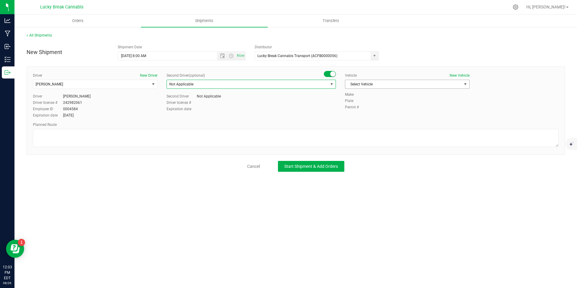
click at [366, 82] on span "Select Vehicle" at bounding box center [404, 84] width 117 height 8
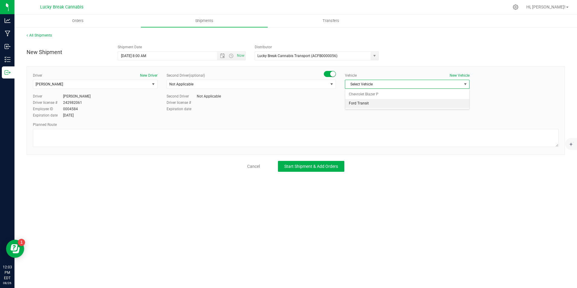
click at [364, 103] on li "Ford Transit" at bounding box center [408, 103] width 124 height 9
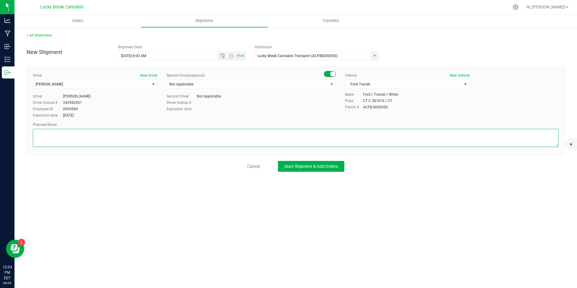
click at [241, 138] on textarea at bounding box center [296, 138] width 526 height 18
paste textarea "CT-32, Bridge St, Pleasant St, CT-32 S/CT-2 E, Exit 28 S for CT-2A/I-395 S, Exi…"
type textarea "CT-32, Bridge St, Pleasant St, CT-32 S/CT-2 E, Exit 28 S for CT-2A/I-395 S, Exi…"
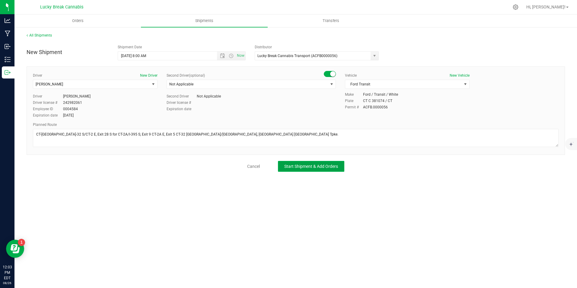
click at [301, 167] on span "Start Shipment & Add Orders" at bounding box center [312, 166] width 54 height 5
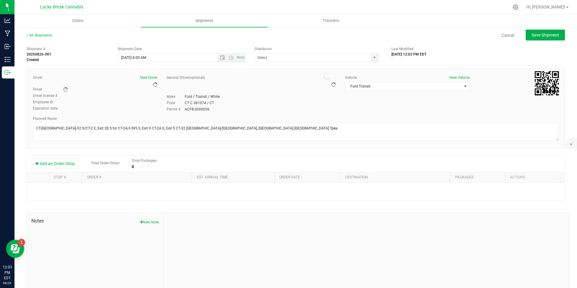
type input "Lucky Break Cannabis Transport (ACFB0000056)"
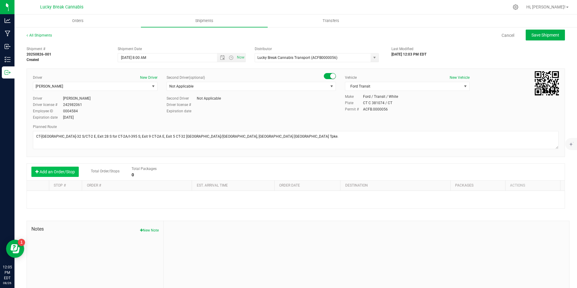
click at [69, 168] on button "Add an Order/Stop" at bounding box center [54, 172] width 47 height 10
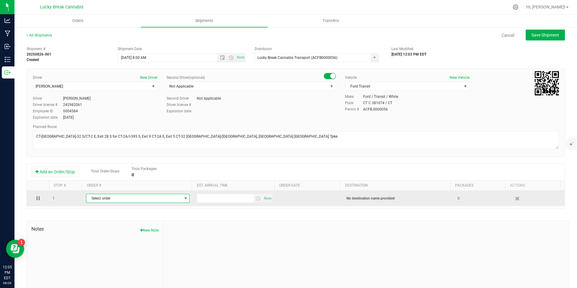
click at [133, 196] on span "Select order" at bounding box center [133, 198] width 95 height 8
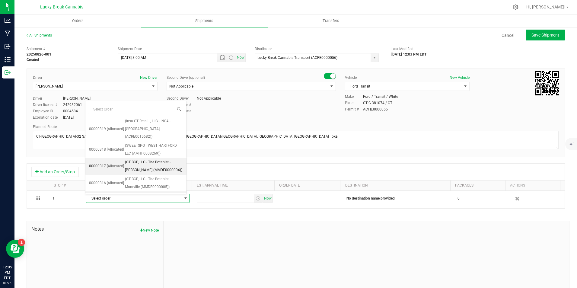
scroll to position [57, 0]
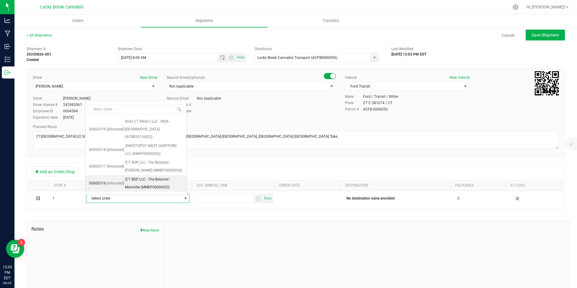
click at [156, 176] on span "(CT BGP, LLC - The Botanist - Montville (MMDF0000005))" at bounding box center [154, 183] width 58 height 15
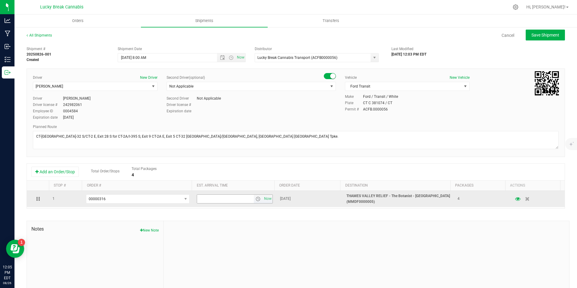
click at [256, 200] on span "select" at bounding box center [258, 199] width 5 height 5
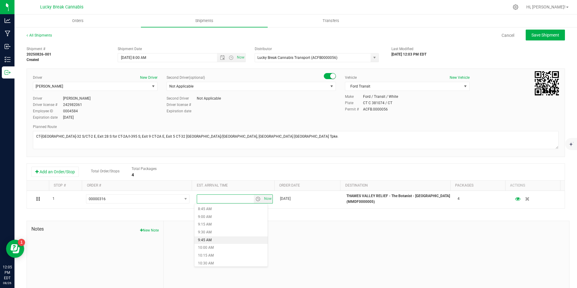
scroll to position [272, 0]
click at [214, 224] on li "9:15 AM" at bounding box center [231, 224] width 73 height 8
click at [341, 225] on div at bounding box center [367, 261] width 406 height 81
click at [536, 34] on span "Save Shipment" at bounding box center [546, 35] width 28 height 5
type input "8/27/2025 12:00 PM"
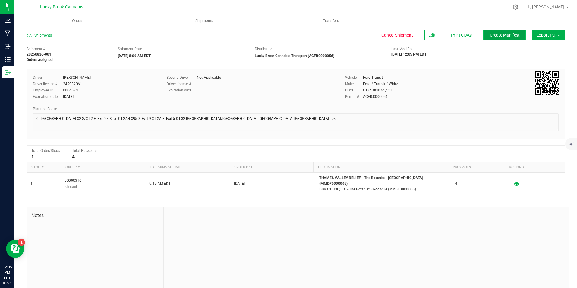
click at [508, 38] on button "Create Manifest" at bounding box center [505, 35] width 42 height 11
click at [495, 36] on span "Ship Transfer" at bounding box center [506, 35] width 25 height 5
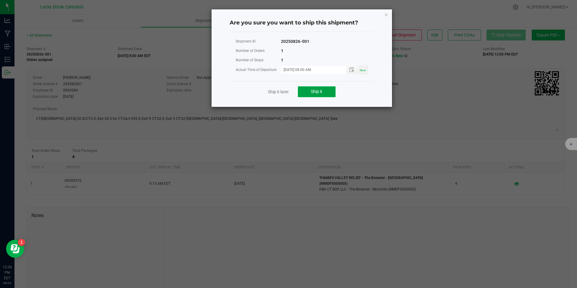
click at [331, 90] on button "Ship it" at bounding box center [317, 91] width 38 height 11
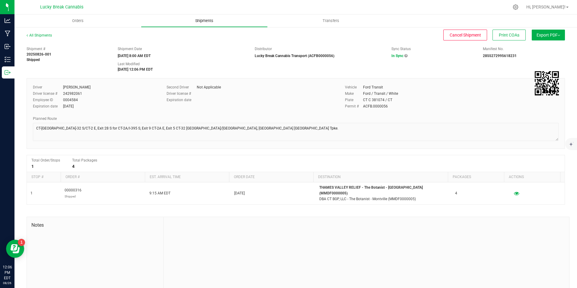
click at [205, 24] on uib-tab-heading "Shipments" at bounding box center [204, 21] width 126 height 12
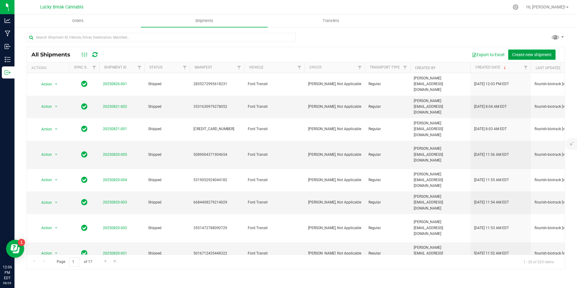
click at [527, 52] on span "Create new shipment" at bounding box center [533, 54] width 40 height 5
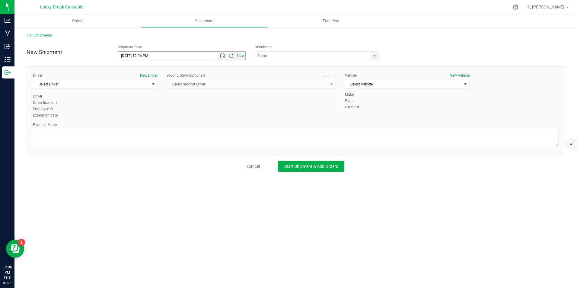
click at [226, 55] on span "Open the time view" at bounding box center [231, 55] width 10 height 5
click at [224, 55] on span "Open the date view" at bounding box center [222, 55] width 5 height 5
click at [148, 127] on link "27" at bounding box center [150, 126] width 9 height 9
click at [231, 55] on span "Open the time view" at bounding box center [231, 55] width 5 height 5
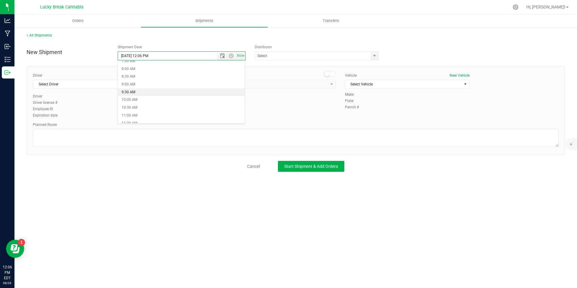
click at [143, 92] on li "9:30 AM" at bounding box center [181, 92] width 127 height 8
type input "8/27/2025 9:30 AM"
click at [374, 56] on span "select" at bounding box center [374, 55] width 5 height 5
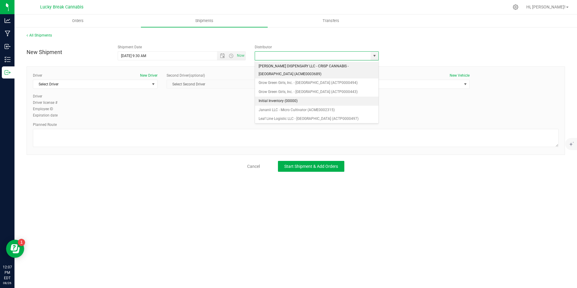
scroll to position [60, 0]
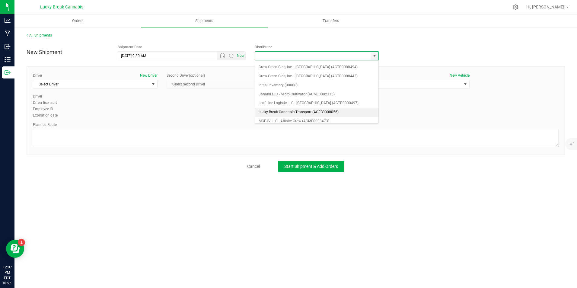
click at [301, 110] on li "Lucky Break Cannabis Transport (ACFB0000056)" at bounding box center [317, 112] width 124 height 9
type input "Lucky Break Cannabis Transport (ACFB0000056)"
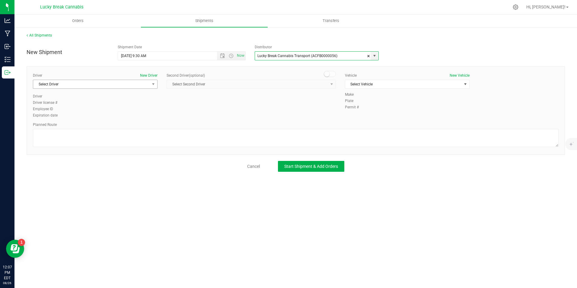
click at [128, 85] on span "Select Driver" at bounding box center [91, 84] width 117 height 8
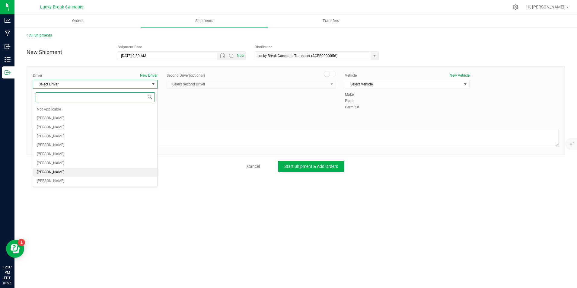
click at [72, 173] on li "Dennis Paglialunga" at bounding box center [95, 172] width 124 height 9
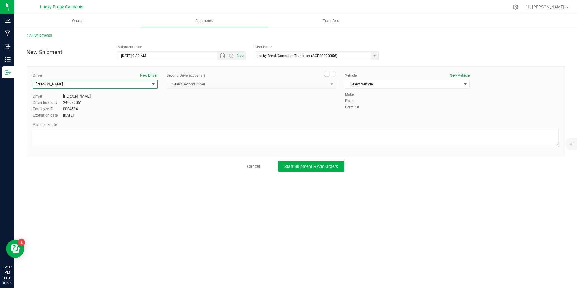
click at [336, 73] on span at bounding box center [330, 74] width 12 height 6
click at [334, 84] on span "select" at bounding box center [332, 84] width 5 height 5
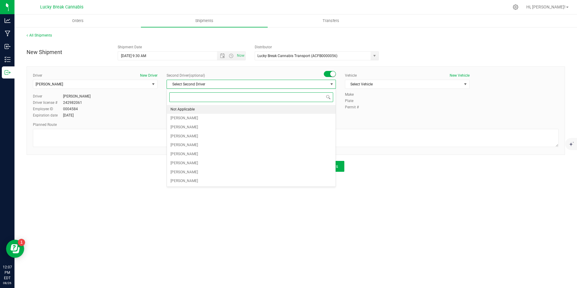
click at [205, 108] on li "Not Applicable" at bounding box center [251, 109] width 169 height 9
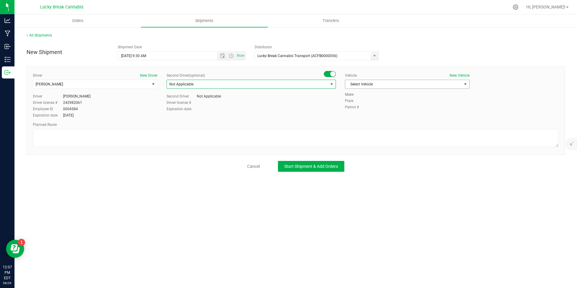
click at [373, 85] on span "Select Vehicle" at bounding box center [404, 84] width 117 height 8
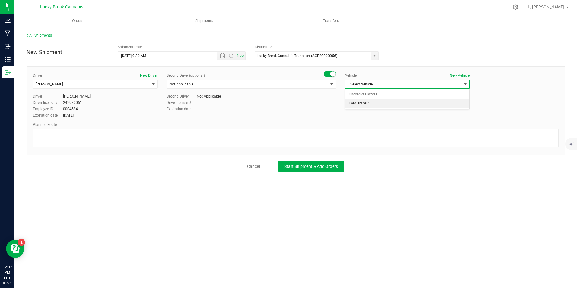
click at [367, 99] on li "Ford Transit" at bounding box center [408, 103] width 124 height 9
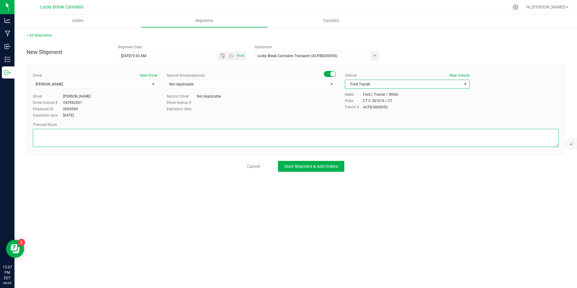
click at [361, 140] on textarea at bounding box center [296, 138] width 526 height 18
click at [217, 131] on textarea at bounding box center [296, 138] width 526 height 18
paste textarea "I95N to I91N to Exit 27 to Brainard Rd."
type textarea "I95N to I91N to Exit 27 to Brainard Rd."
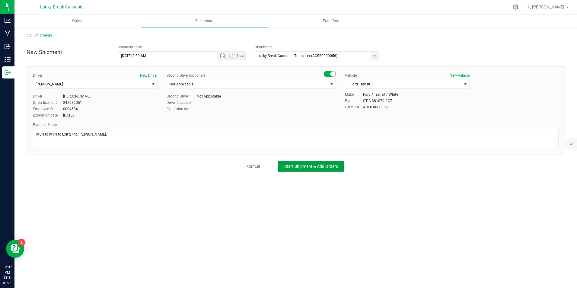
click at [290, 165] on span "Start Shipment & Add Orders" at bounding box center [312, 166] width 54 height 5
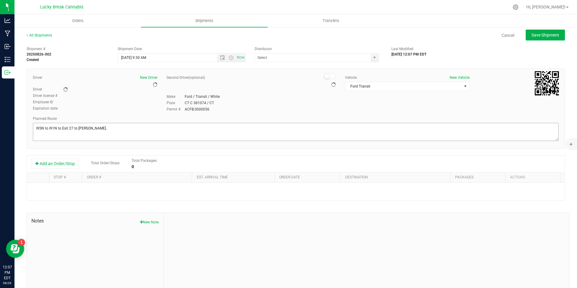
type input "Lucky Break Cannabis Transport (ACFB0000056)"
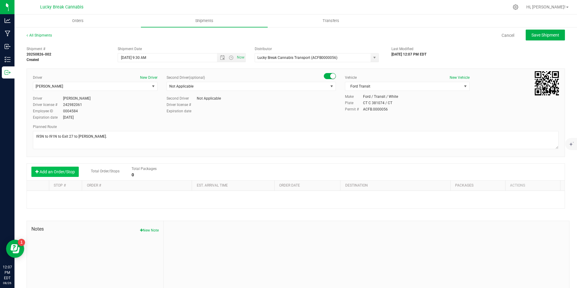
click at [62, 176] on button "Add an Order/Stop" at bounding box center [54, 172] width 47 height 10
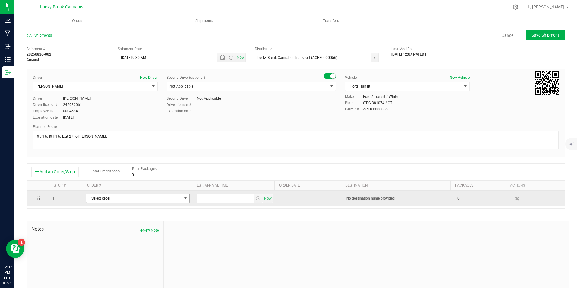
click at [110, 198] on span "Select order" at bounding box center [133, 198] width 95 height 8
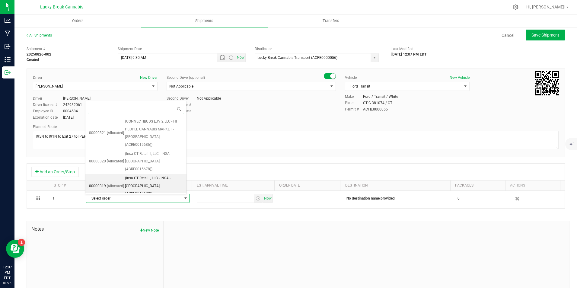
click at [162, 175] on span "(Insa CT Retail I, LLC - INSA - Hartford (ACRE0015682))" at bounding box center [154, 186] width 58 height 23
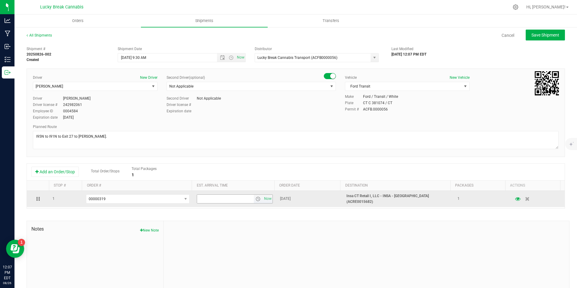
click at [256, 198] on span "select" at bounding box center [258, 199] width 5 height 5
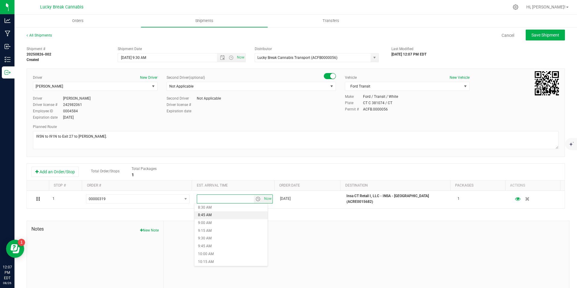
scroll to position [272, 0]
click at [227, 254] on li "10:15 AM" at bounding box center [231, 255] width 73 height 8
click at [533, 34] on span "Save Shipment" at bounding box center [546, 35] width 28 height 5
type input "8/27/2025 1:30 PM"
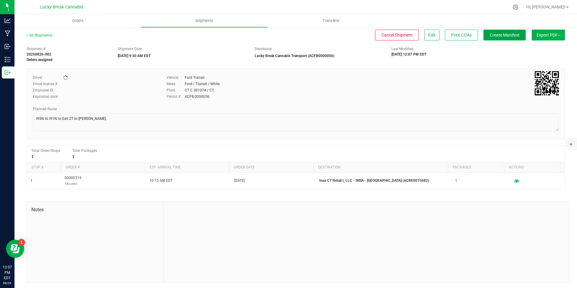
click at [506, 36] on span "Create Manifest" at bounding box center [505, 35] width 30 height 5
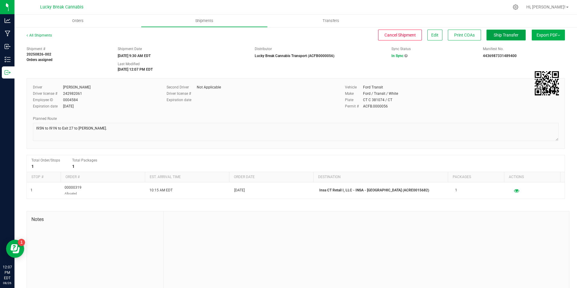
click at [496, 35] on span "Ship Transfer" at bounding box center [506, 35] width 25 height 5
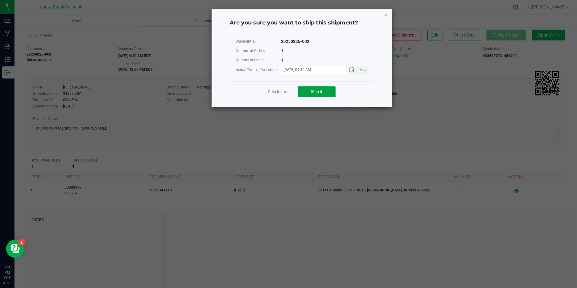
click at [324, 93] on button "Ship it" at bounding box center [317, 91] width 38 height 11
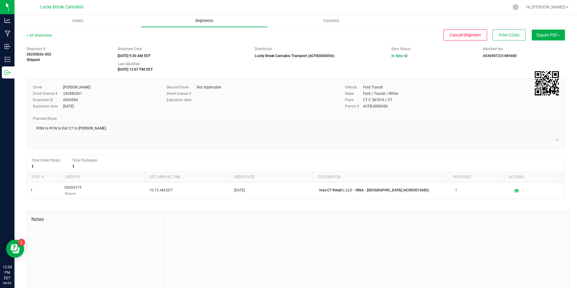
click at [198, 24] on uib-tab-heading "Shipments" at bounding box center [204, 21] width 126 height 12
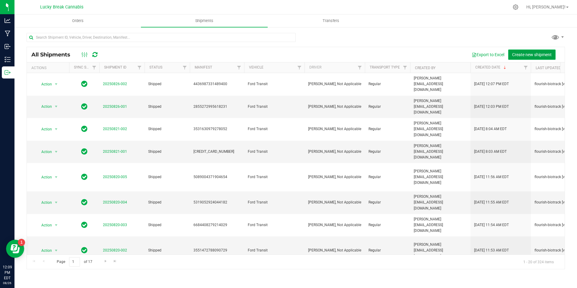
click at [514, 55] on span "Create new shipment" at bounding box center [533, 54] width 40 height 5
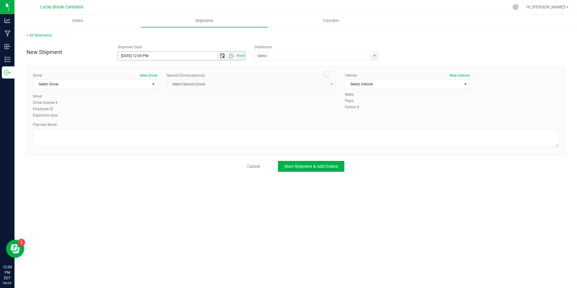
click at [222, 56] on span "Open the date view" at bounding box center [222, 55] width 5 height 5
click at [152, 125] on link "27" at bounding box center [150, 126] width 9 height 9
click at [233, 54] on span "Open the time view" at bounding box center [231, 55] width 5 height 5
click at [144, 74] on li "10:30 AM" at bounding box center [181, 78] width 127 height 8
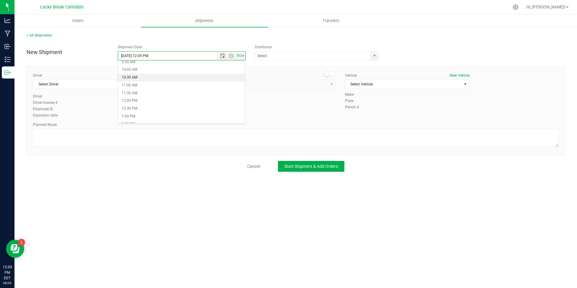
type input "8/27/2025 10:30 AM"
click at [371, 57] on span "select" at bounding box center [375, 56] width 8 height 8
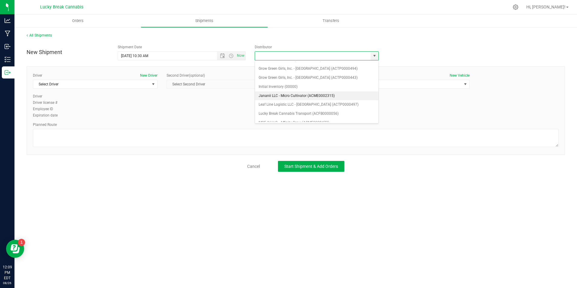
scroll to position [60, 0]
click at [291, 109] on li "Lucky Break Cannabis Transport (ACFB0000056)" at bounding box center [317, 112] width 124 height 9
type input "Lucky Break Cannabis Transport (ACFB0000056)"
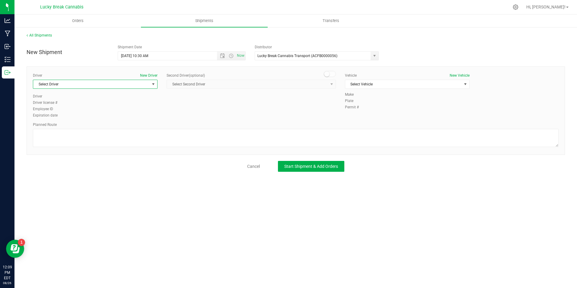
click at [149, 85] on span "Select Driver" at bounding box center [91, 84] width 117 height 8
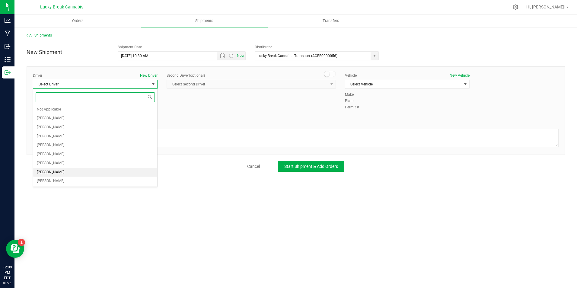
click at [64, 171] on span "Dennis Paglialunga" at bounding box center [50, 173] width 27 height 8
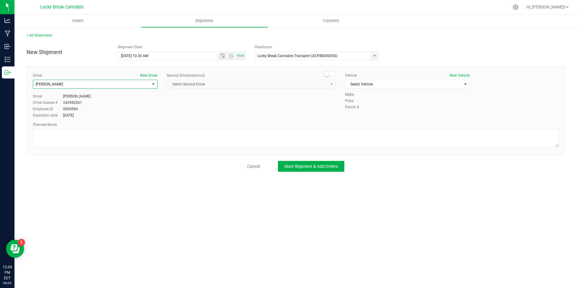
click at [330, 74] on span at bounding box center [330, 74] width 12 height 6
click at [330, 85] on span "select" at bounding box center [332, 84] width 5 height 5
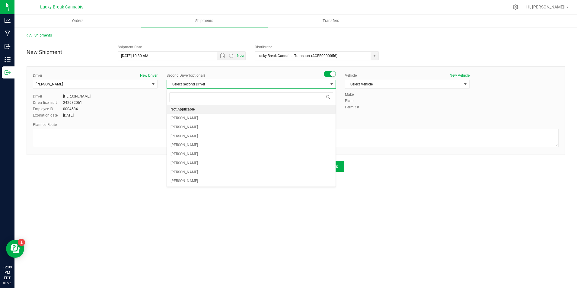
click at [253, 110] on li "Not Applicable" at bounding box center [251, 109] width 169 height 9
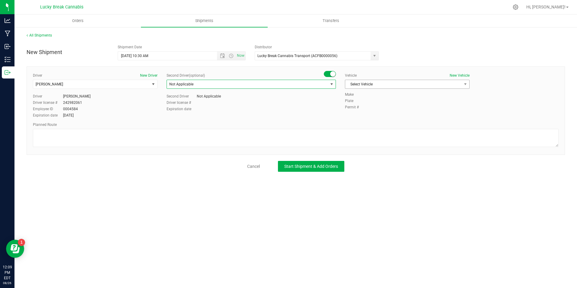
click at [384, 85] on span "Select Vehicle" at bounding box center [404, 84] width 117 height 8
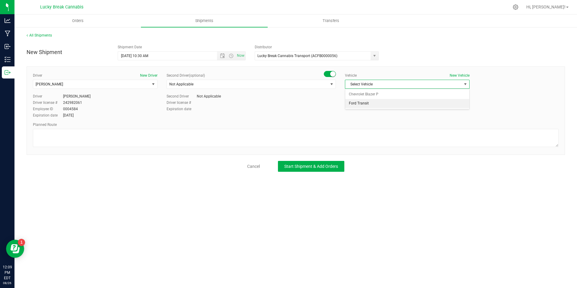
click at [377, 102] on li "Ford Transit" at bounding box center [408, 103] width 124 height 9
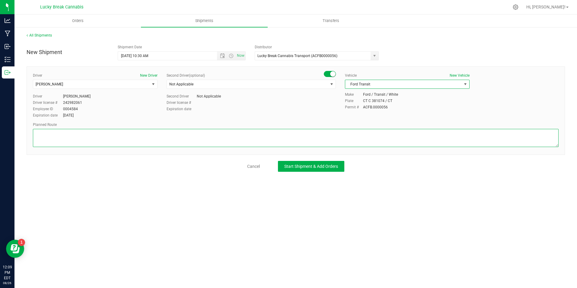
click at [372, 130] on textarea at bounding box center [296, 138] width 526 height 18
click at [252, 137] on textarea at bounding box center [296, 138] width 526 height 18
paste textarea "Weston St, Reverend Moody Overpass, Trumbull St, I-84W, Exit 44, Kane St, Prosp…"
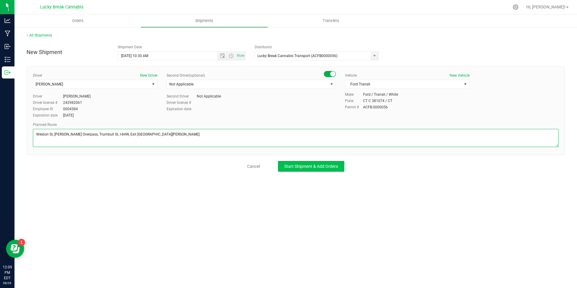
type textarea "Weston St, Reverend Moody Overpass, Trumbull St, I-84W, Exit 44, Kane St, Prosp…"
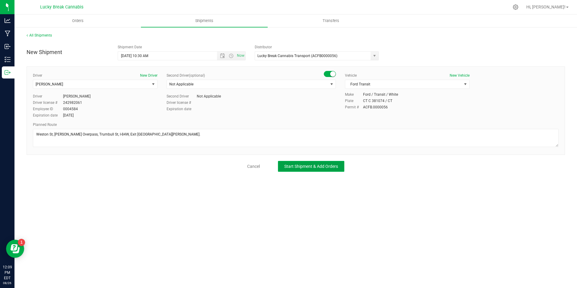
click at [307, 163] on button "Start Shipment & Add Orders" at bounding box center [311, 166] width 66 height 11
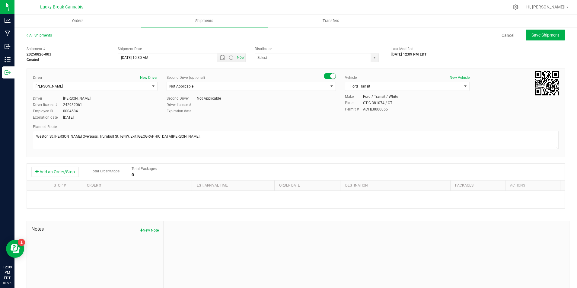
type input "Lucky Break Cannabis Transport (ACFB0000056)"
click at [67, 170] on button "Add an Order/Stop" at bounding box center [54, 172] width 47 height 10
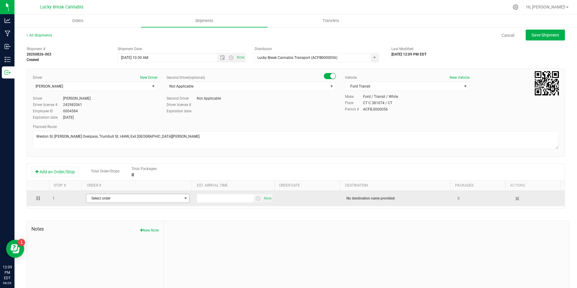
click at [115, 198] on span "Select order" at bounding box center [133, 198] width 95 height 8
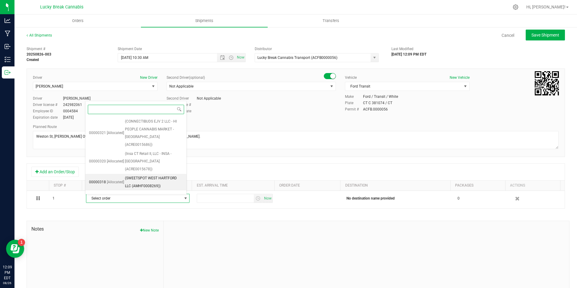
click at [150, 175] on span "(SWEETSPOT WEST HARTFORD LLC (AMHF0008269))" at bounding box center [154, 182] width 58 height 15
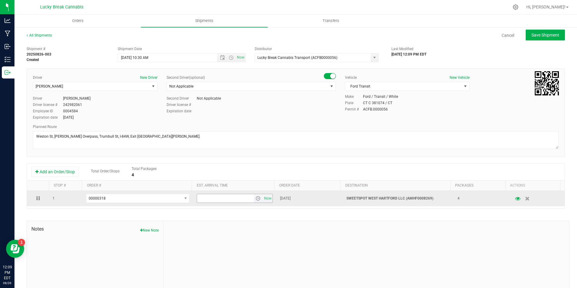
click at [256, 199] on span "select" at bounding box center [258, 198] width 5 height 5
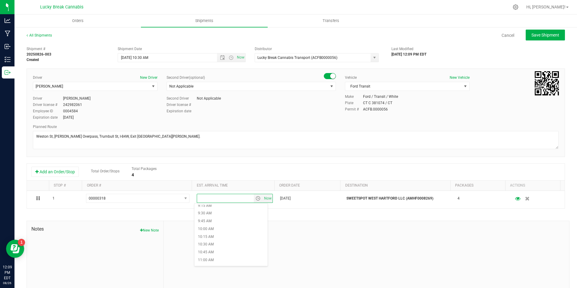
scroll to position [302, 0]
click at [220, 239] on li "10:45 AM" at bounding box center [231, 240] width 73 height 8
click at [538, 33] on span "Save Shipment" at bounding box center [546, 35] width 28 height 5
type input "8/27/2025 2:30 PM"
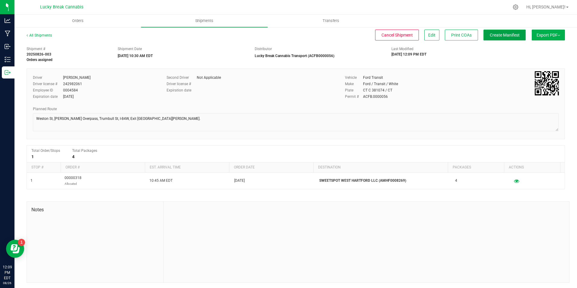
click at [496, 33] on span "Create Manifest" at bounding box center [505, 35] width 30 height 5
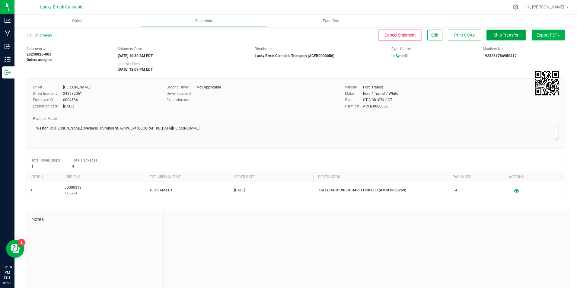
click at [502, 35] on span "Ship Transfer" at bounding box center [506, 35] width 25 height 5
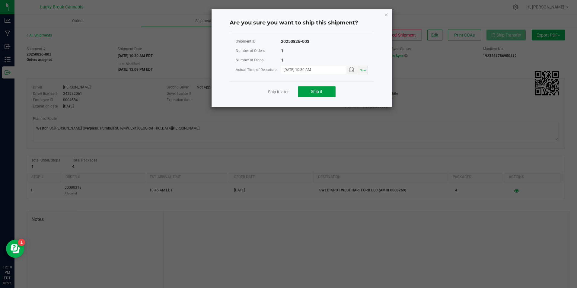
click at [325, 89] on button "Ship it" at bounding box center [317, 91] width 38 height 11
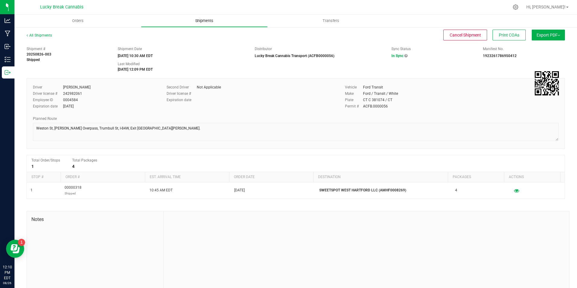
click at [198, 21] on span "Shipments" at bounding box center [204, 20] width 34 height 5
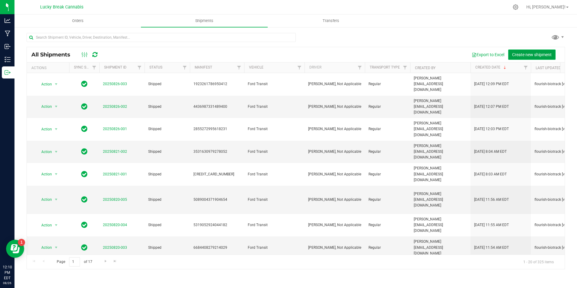
click at [525, 52] on span "Create new shipment" at bounding box center [533, 54] width 40 height 5
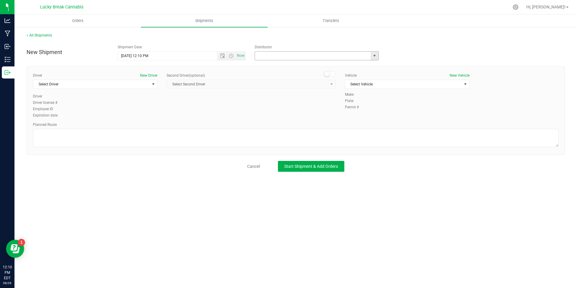
click at [295, 56] on input "text" at bounding box center [311, 56] width 112 height 8
click at [221, 55] on span "Open the date view" at bounding box center [222, 55] width 5 height 5
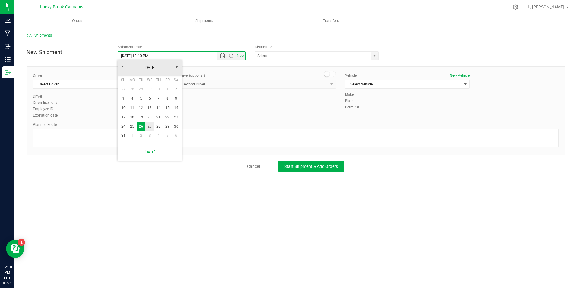
click at [153, 126] on link "27" at bounding box center [150, 126] width 9 height 9
click at [232, 56] on span "Open the time view" at bounding box center [231, 55] width 5 height 5
click at [140, 85] on li "11:00 AM" at bounding box center [181, 86] width 127 height 8
type input "8/27/2025 11:00 AM"
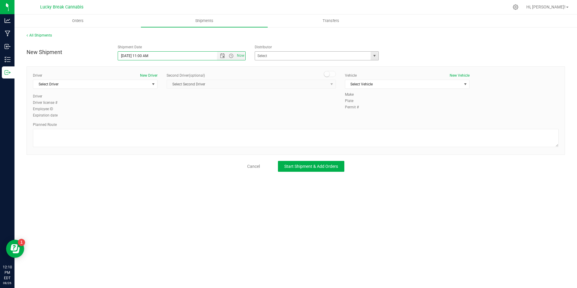
click at [375, 56] on span "select" at bounding box center [374, 55] width 5 height 5
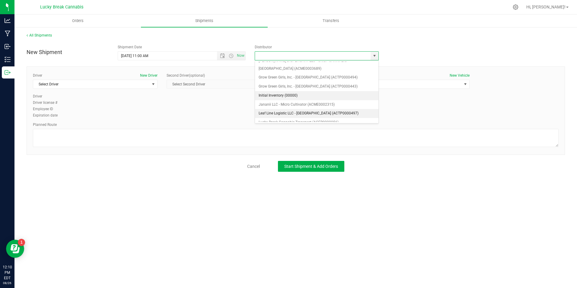
scroll to position [60, 0]
click at [283, 109] on li "Lucky Break Cannabis Transport (ACFB0000056)" at bounding box center [317, 112] width 124 height 9
type input "Lucky Break Cannabis Transport (ACFB0000056)"
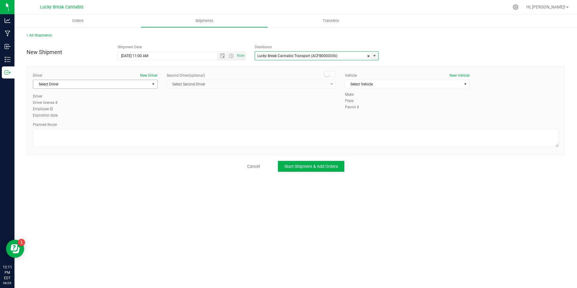
click at [151, 85] on span "select" at bounding box center [153, 84] width 5 height 5
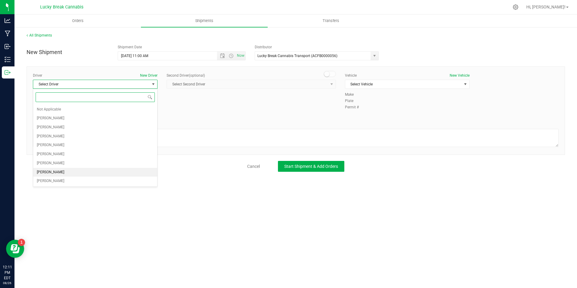
click at [62, 172] on span "Dennis Paglialunga" at bounding box center [50, 173] width 27 height 8
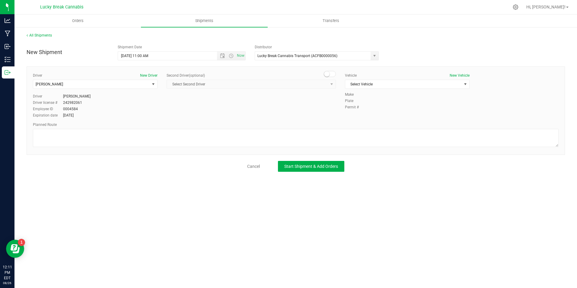
click at [333, 74] on span at bounding box center [330, 74] width 12 height 6
click at [325, 86] on span "Select Second Driver" at bounding box center [247, 84] width 161 height 8
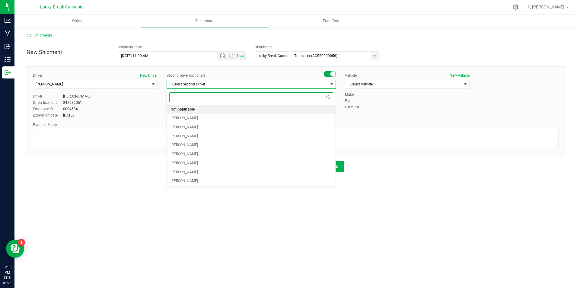
click at [218, 108] on li "Not Applicable" at bounding box center [251, 109] width 169 height 9
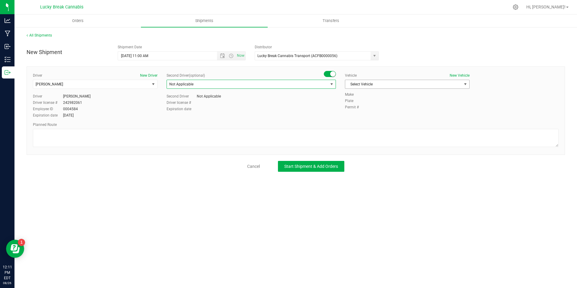
click at [386, 83] on span "Select Vehicle" at bounding box center [404, 84] width 117 height 8
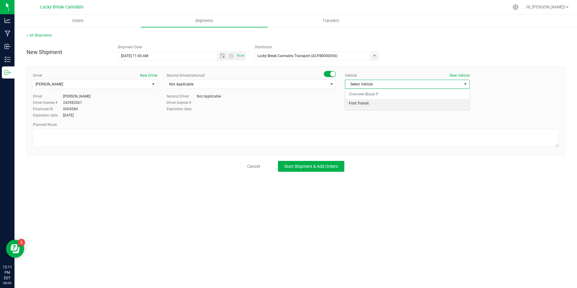
click at [377, 104] on li "Ford Transit" at bounding box center [408, 103] width 124 height 9
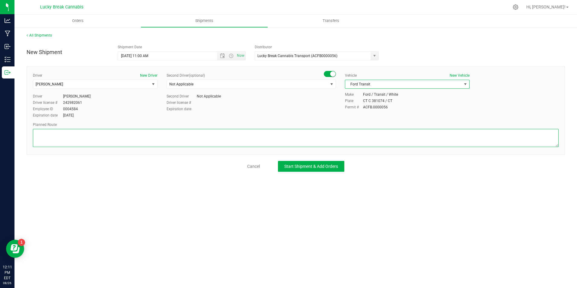
click at [368, 144] on textarea at bounding box center [296, 138] width 526 height 18
click at [255, 136] on textarea at bounding box center [296, 138] width 526 height 18
paste textarea "I-95N to Exit 46, Right on Long Warf Drive, Right onto Sargent Drive, Left onto…"
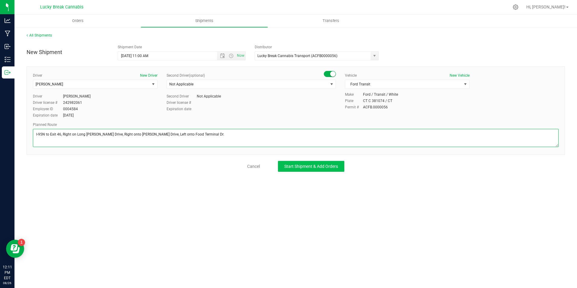
type textarea "I-95N to Exit 46, Right on Long Warf Drive, Right onto Sargent Drive, Left onto…"
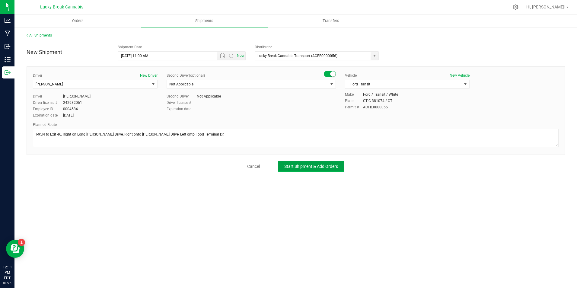
click at [295, 166] on span "Start Shipment & Add Orders" at bounding box center [312, 166] width 54 height 5
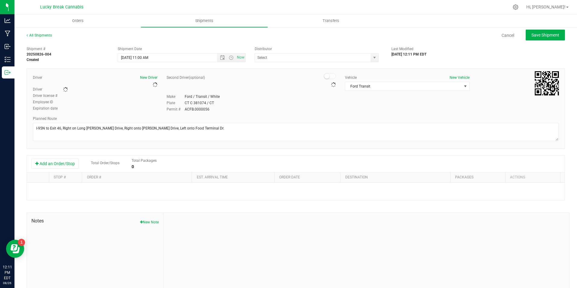
type input "Lucky Break Cannabis Transport (ACFB0000056)"
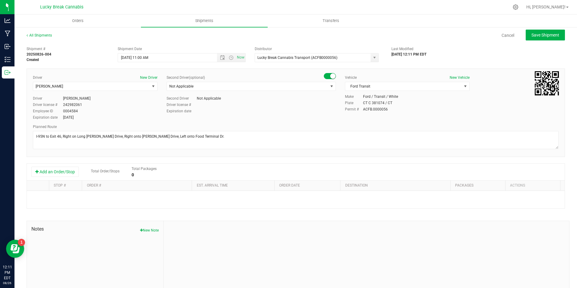
scroll to position [21, 0]
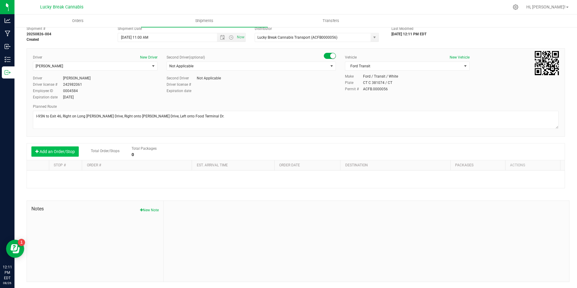
click at [61, 149] on button "Add an Order/Stop" at bounding box center [54, 151] width 47 height 10
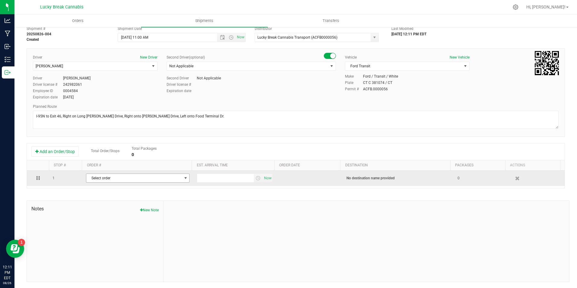
click at [115, 177] on span "Select order" at bounding box center [133, 178] width 95 height 8
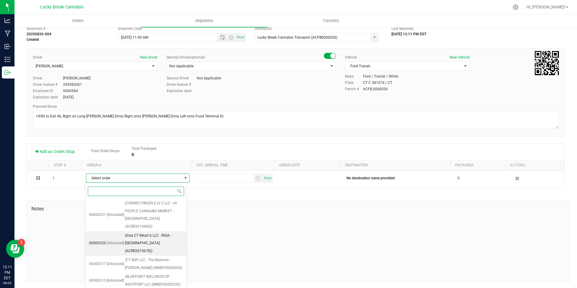
click at [167, 232] on span "(Insa CT Retail II, LLC - INSA - New Haven (ACRE0015678))" at bounding box center [154, 243] width 58 height 23
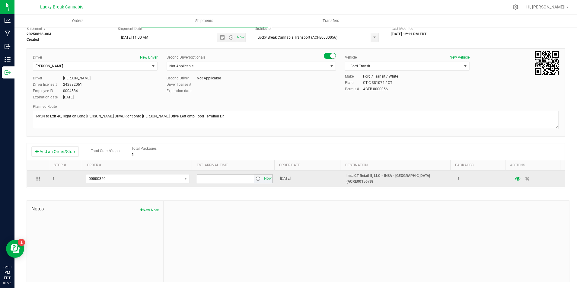
click at [256, 176] on span "select" at bounding box center [258, 178] width 5 height 5
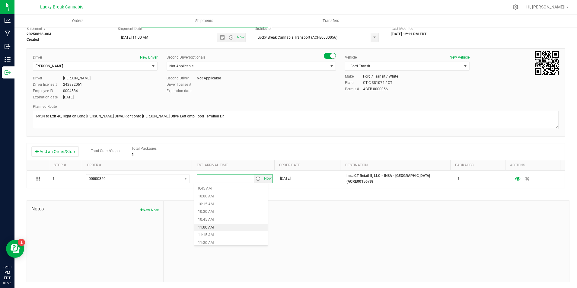
scroll to position [332, 0]
click at [221, 221] on li "11:45 AM" at bounding box center [231, 221] width 73 height 8
click at [303, 212] on div at bounding box center [367, 241] width 406 height 81
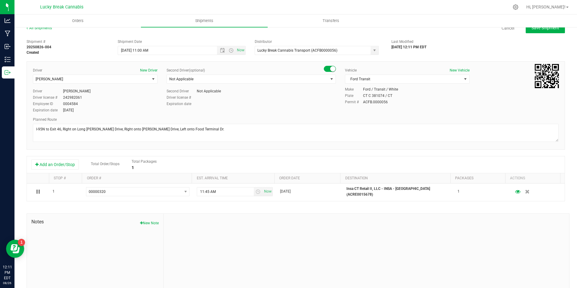
scroll to position [0, 0]
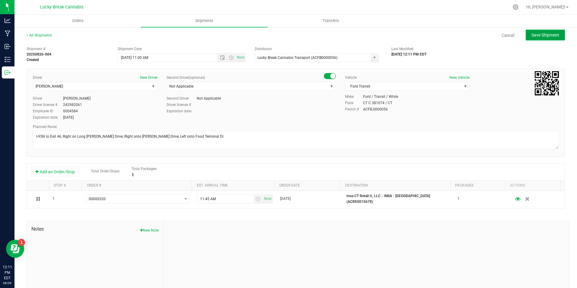
click at [537, 37] on span "Save Shipment" at bounding box center [546, 35] width 28 height 5
type input "8/27/2025 3:00 PM"
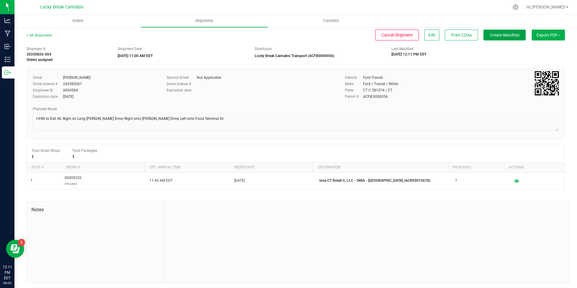
click at [506, 34] on span "Create Manifest" at bounding box center [505, 35] width 30 height 5
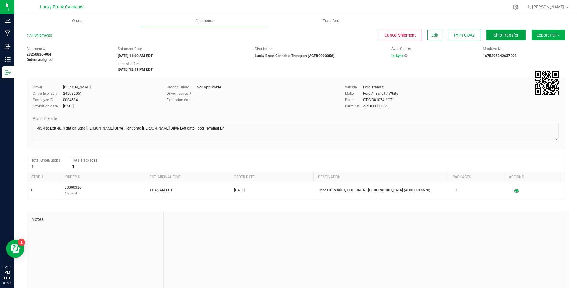
click at [497, 36] on span "Ship Transfer" at bounding box center [506, 35] width 25 height 5
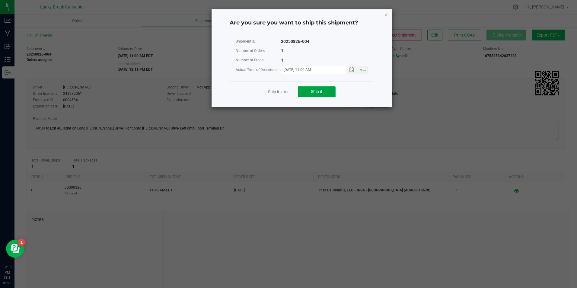
click at [318, 92] on span "Ship it" at bounding box center [316, 91] width 11 height 5
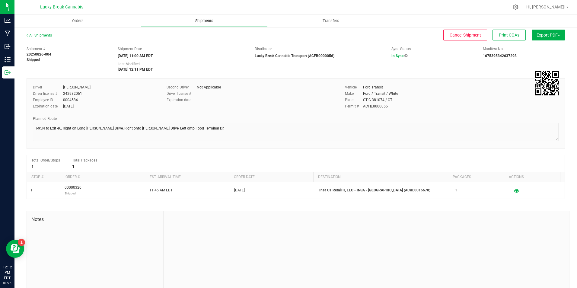
click at [206, 19] on span "Shipments" at bounding box center [204, 20] width 34 height 5
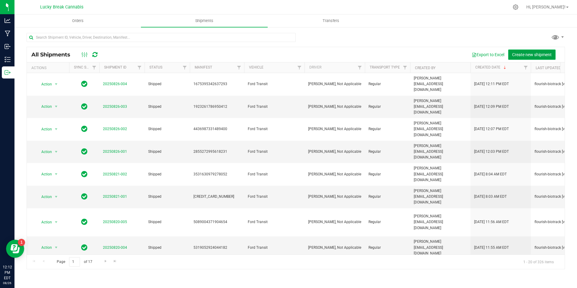
click at [520, 56] on span "Create new shipment" at bounding box center [533, 54] width 40 height 5
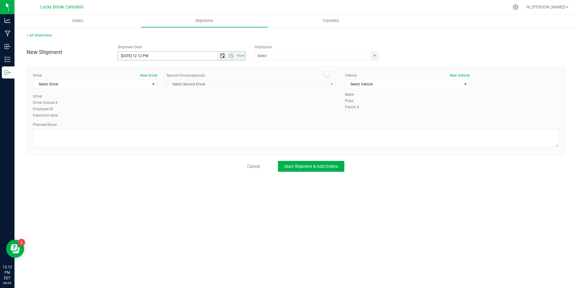
click at [223, 57] on span "Open the date view" at bounding box center [222, 55] width 5 height 5
click at [151, 127] on link "27" at bounding box center [150, 126] width 9 height 9
click at [232, 56] on span "Open the time view" at bounding box center [231, 55] width 5 height 5
click at [158, 103] on li "12:00 PM" at bounding box center [181, 101] width 127 height 8
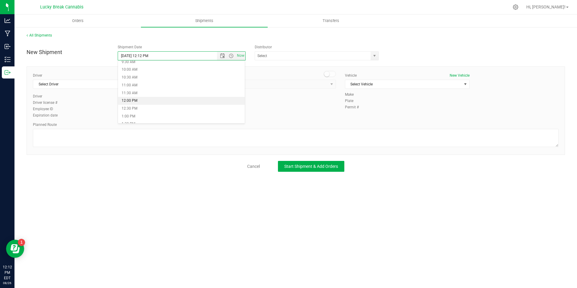
type input "[DATE] 12:00 PM"
click at [374, 57] on span "select" at bounding box center [374, 55] width 5 height 5
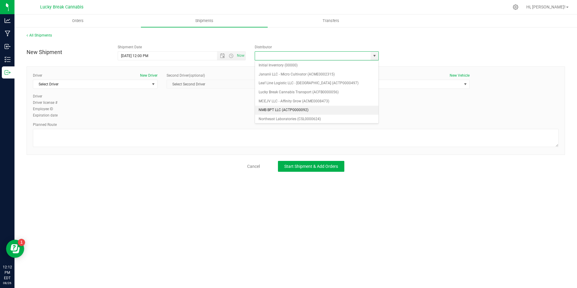
scroll to position [91, 0]
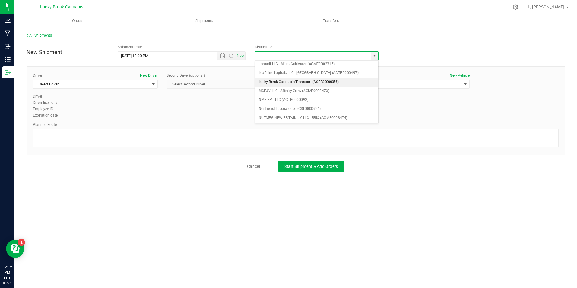
click at [290, 80] on li "Lucky Break Cannabis Transport (ACFB0000056)" at bounding box center [317, 82] width 124 height 9
type input "Lucky Break Cannabis Transport (ACFB0000056)"
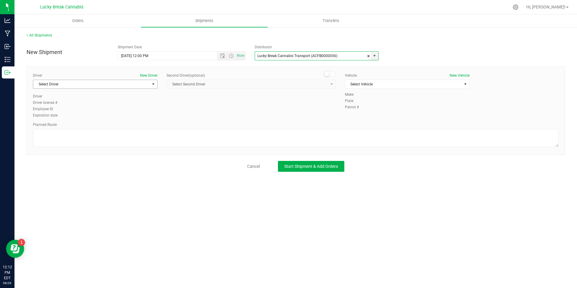
click at [142, 84] on span "Select Driver" at bounding box center [91, 84] width 117 height 8
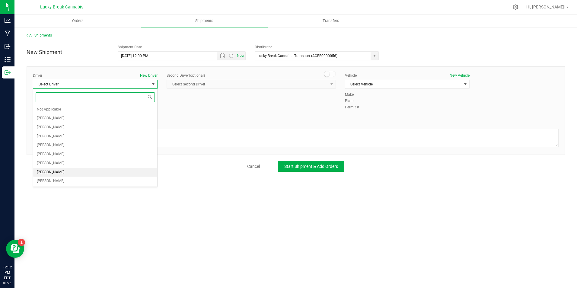
click at [71, 173] on li "[PERSON_NAME]" at bounding box center [95, 172] width 124 height 9
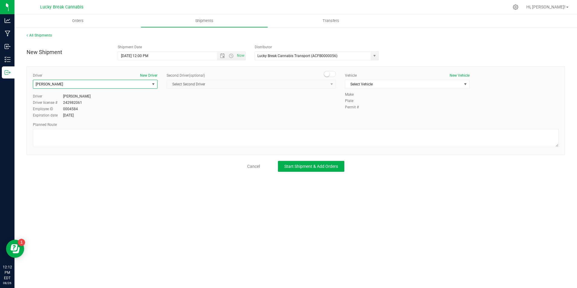
click at [330, 74] on span at bounding box center [330, 74] width 12 height 6
click at [328, 86] on span "select" at bounding box center [332, 84] width 8 height 8
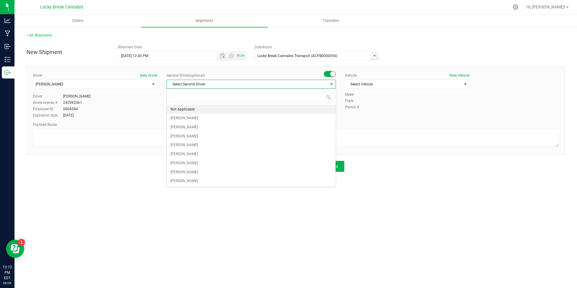
click at [218, 110] on li "Not Applicable" at bounding box center [251, 109] width 169 height 9
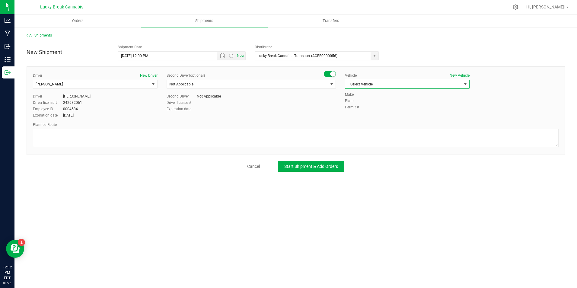
click at [382, 81] on span "Select Vehicle" at bounding box center [404, 84] width 117 height 8
click at [368, 102] on li "Ford Transit" at bounding box center [408, 103] width 124 height 9
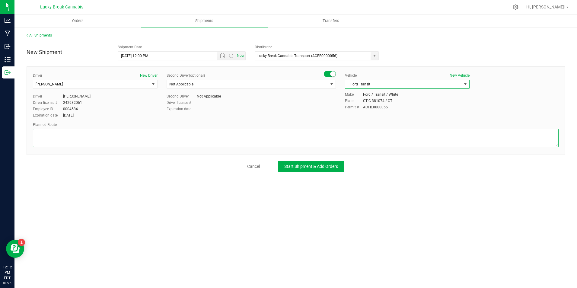
click at [360, 134] on textarea at bounding box center [296, 138] width 526 height 18
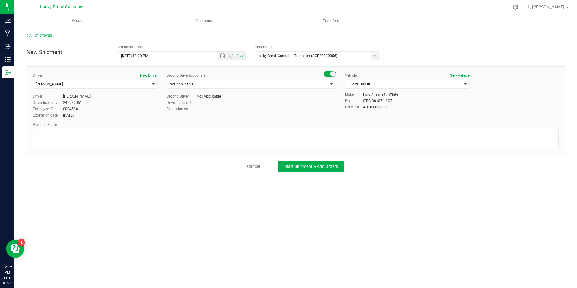
click at [231, 127] on div "Planned Route" at bounding box center [296, 135] width 526 height 27
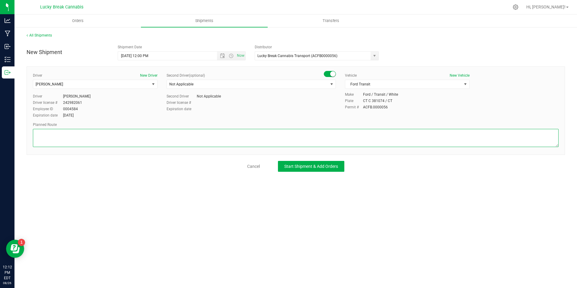
click at [232, 132] on textarea at bounding box center [296, 138] width 526 height 18
paste textarea "CT-15 to CT-8 N to Exit 16, Pershing Dr."
type textarea "CT-15 to CT-8 N to Exit 16, Pershing Dr."
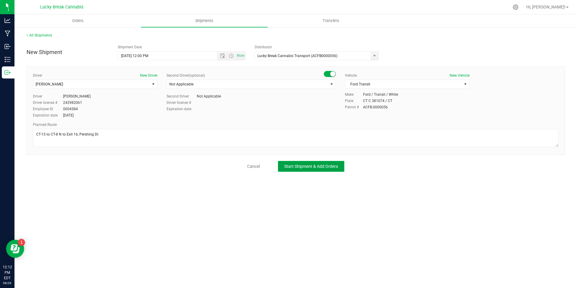
click at [306, 171] on button "Start Shipment & Add Orders" at bounding box center [311, 166] width 66 height 11
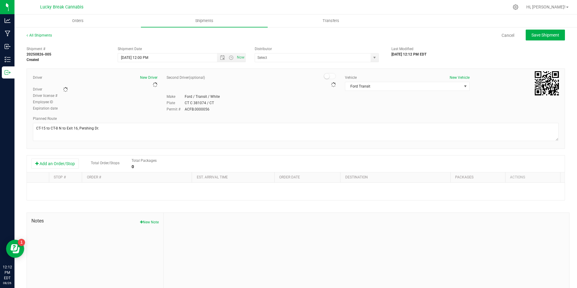
type input "Lucky Break Cannabis Transport (ACFB0000056)"
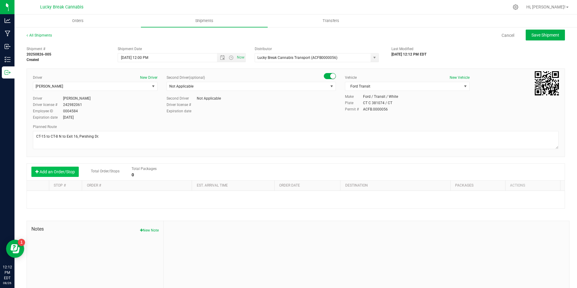
click at [71, 174] on button "Add an Order/Stop" at bounding box center [54, 172] width 47 height 10
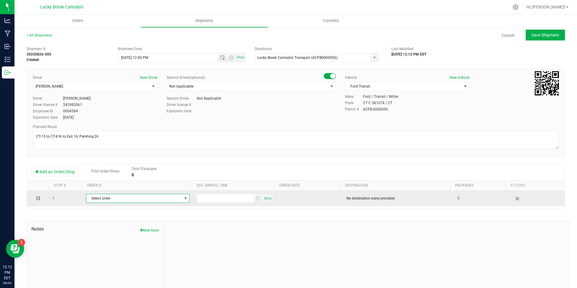
click at [100, 196] on span "Select order" at bounding box center [133, 198] width 95 height 8
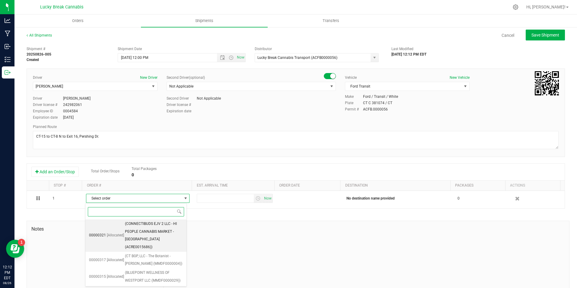
click at [172, 229] on span "(CONNECTIBUDS EJV 2 LLC - HI PEOPLE CANNABIS MARKET - [GEOGRAPHIC_DATA] (ACRE00…" at bounding box center [154, 235] width 58 height 31
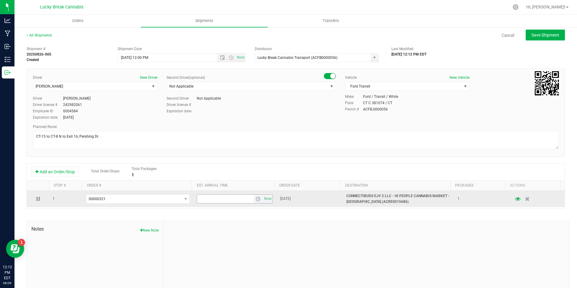
click at [256, 201] on span "select" at bounding box center [258, 199] width 5 height 5
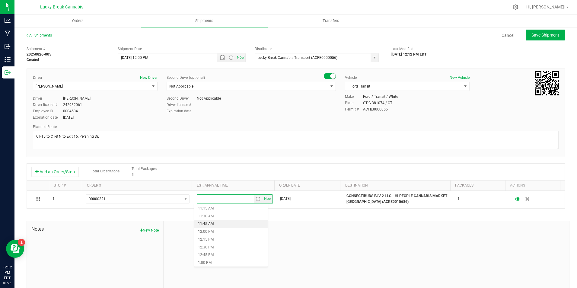
scroll to position [362, 0]
click at [212, 233] on li "12:30 PM" at bounding box center [231, 235] width 73 height 8
click at [337, 221] on div at bounding box center [367, 261] width 406 height 81
click at [539, 37] on span "Save Shipment" at bounding box center [546, 35] width 28 height 5
type input "[DATE] 4:00 PM"
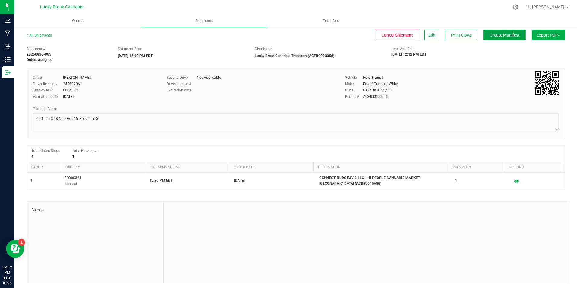
click at [508, 36] on span "Create Manifest" at bounding box center [505, 35] width 30 height 5
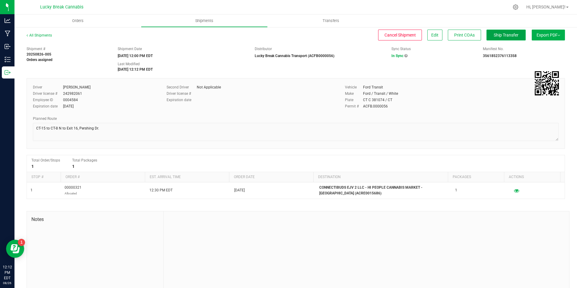
click at [504, 33] on span "Ship Transfer" at bounding box center [506, 35] width 25 height 5
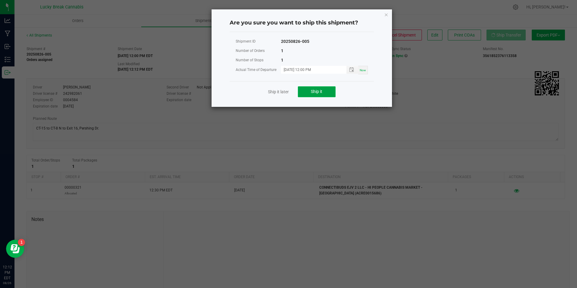
click at [327, 92] on button "Ship it" at bounding box center [317, 91] width 38 height 11
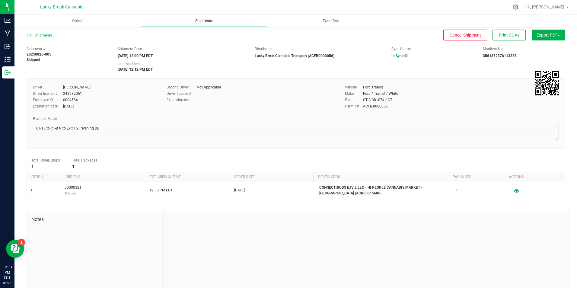
click at [197, 18] on span "Shipments" at bounding box center [204, 20] width 34 height 5
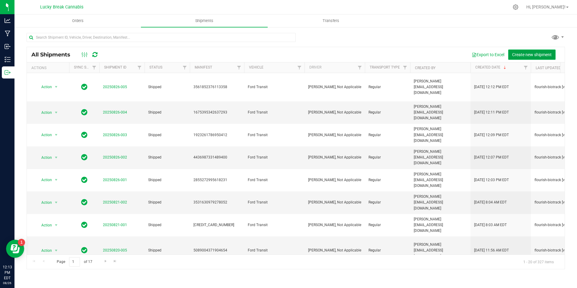
click at [526, 51] on button "Create new shipment" at bounding box center [532, 55] width 47 height 10
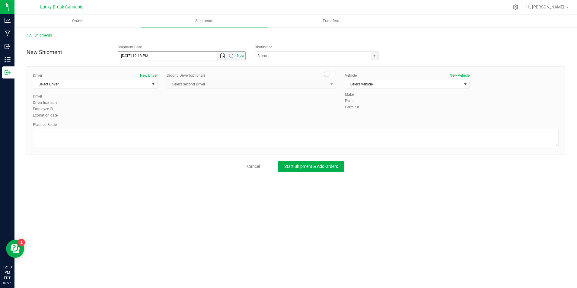
click at [224, 57] on span "Open the date view" at bounding box center [222, 55] width 5 height 5
click at [151, 125] on link "27" at bounding box center [150, 126] width 9 height 9
click at [232, 55] on span "Open the time view" at bounding box center [231, 55] width 5 height 5
click at [141, 115] on li "1:00 PM" at bounding box center [181, 117] width 127 height 8
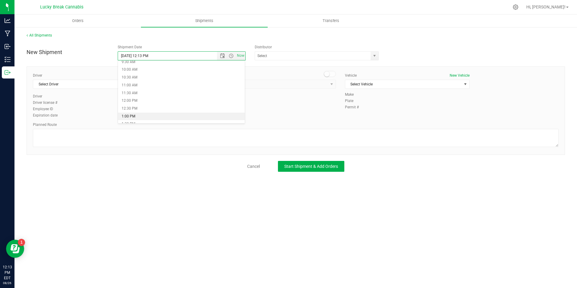
type input "[DATE] 1:00 PM"
click at [375, 56] on span "select" at bounding box center [374, 55] width 5 height 5
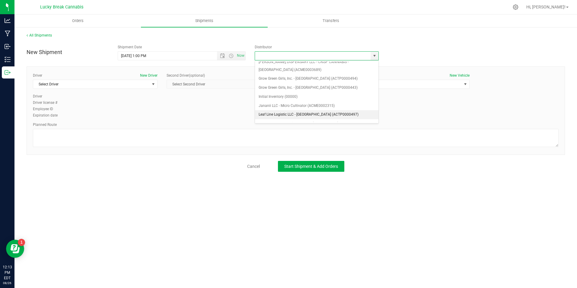
scroll to position [60, 0]
click at [285, 111] on li "Lucky Break Cannabis Transport (ACFB0000056)" at bounding box center [317, 112] width 124 height 9
type input "Lucky Break Cannabis Transport (ACFB0000056)"
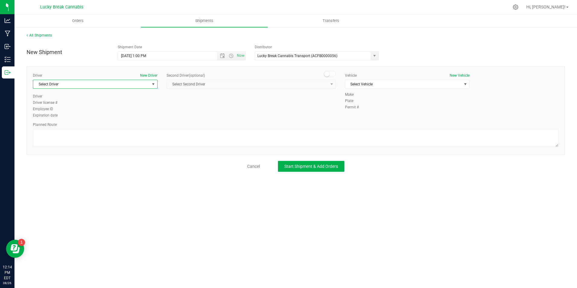
click at [150, 85] on span "select" at bounding box center [154, 84] width 8 height 8
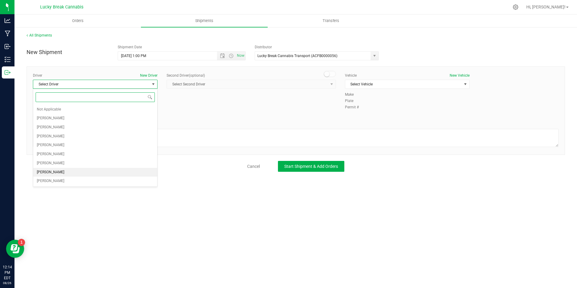
click at [74, 168] on li "[PERSON_NAME]" at bounding box center [95, 172] width 124 height 9
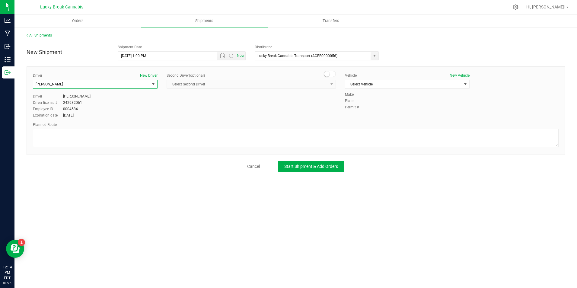
click at [331, 75] on span at bounding box center [330, 74] width 12 height 6
click at [329, 82] on span "select" at bounding box center [332, 84] width 8 height 8
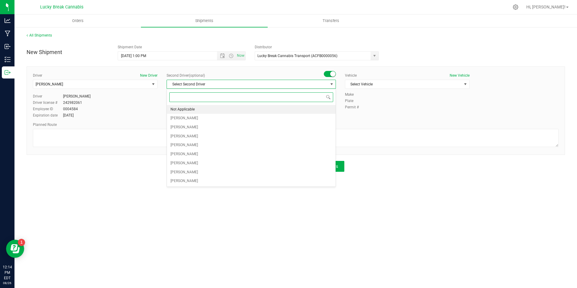
click at [242, 106] on li "Not Applicable" at bounding box center [251, 109] width 169 height 9
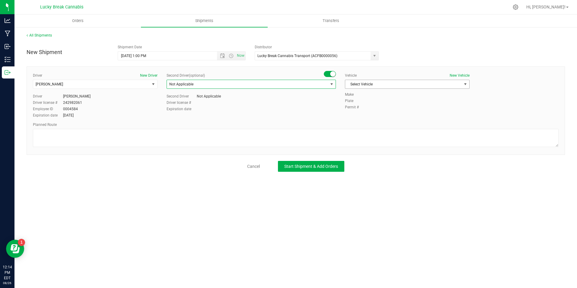
click at [386, 84] on span "Select Vehicle" at bounding box center [404, 84] width 117 height 8
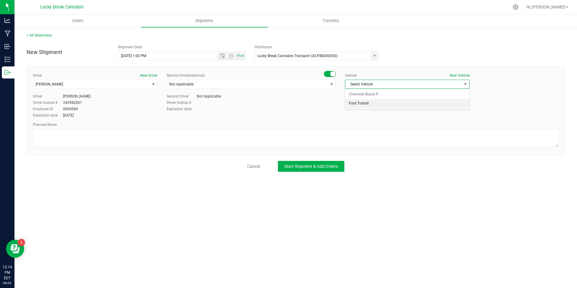
click at [367, 105] on li "Ford Transit" at bounding box center [408, 103] width 124 height 9
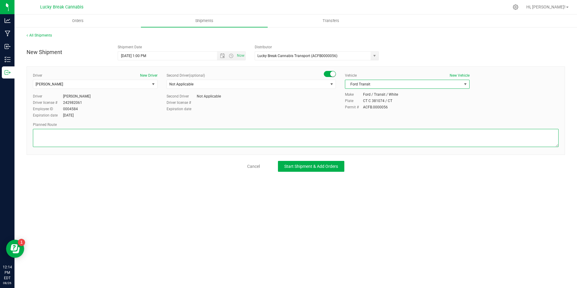
click at [220, 137] on textarea at bounding box center [296, 138] width 526 height 18
click at [269, 141] on textarea at bounding box center [296, 138] width 526 height 18
paste textarea "US-1 N, I-95N, Exit 18, [GEOGRAPHIC_DATA] Connector, [GEOGRAPHIC_DATA]-1 N, 146…"
type textarea "US-1 N, I-95N, Exit 18, [GEOGRAPHIC_DATA] Connector, [GEOGRAPHIC_DATA]-1 N, 146…"
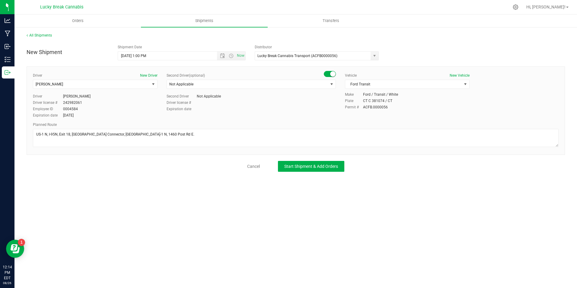
click at [319, 172] on div "All Shipments New Shipment Shipment Date [DATE] 1:00 PM Now Distributor Lucky B…" at bounding box center [295, 102] width 563 height 151
click at [321, 166] on span "Start Shipment & Add Orders" at bounding box center [312, 166] width 54 height 5
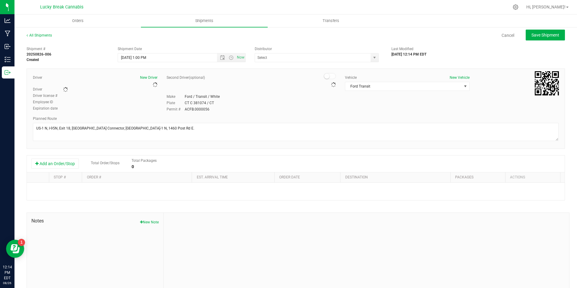
type input "Lucky Break Cannabis Transport (ACFB0000056)"
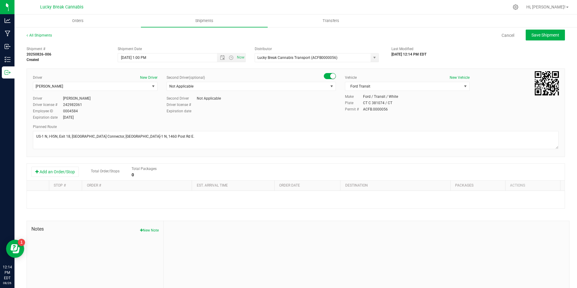
click at [64, 165] on div "Add an Order/Stop Total Order/Stops Total Packages 0" at bounding box center [296, 172] width 538 height 17
click at [63, 173] on button "Add an Order/Stop" at bounding box center [54, 172] width 47 height 10
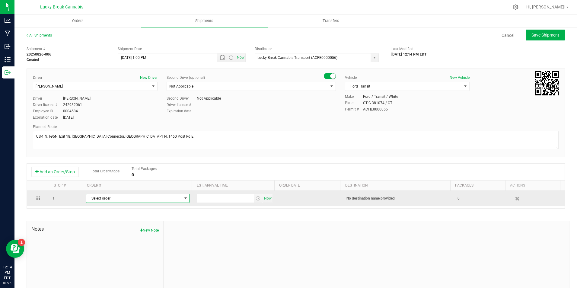
click at [148, 197] on span "Select order" at bounding box center [133, 198] width 95 height 8
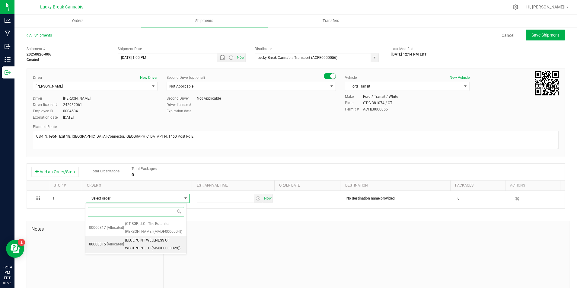
click at [171, 244] on span "(BLUEPOINT WELLNESS OF WESTPORT LLC (MMDF0000029))" at bounding box center [154, 244] width 58 height 15
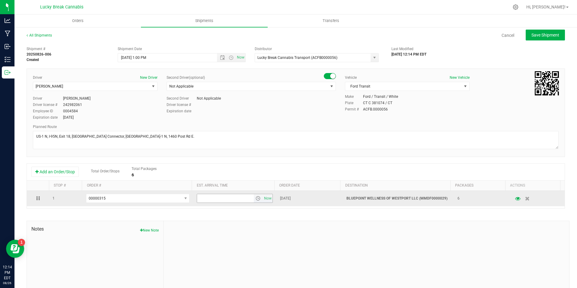
click at [256, 198] on span "select" at bounding box center [258, 198] width 5 height 5
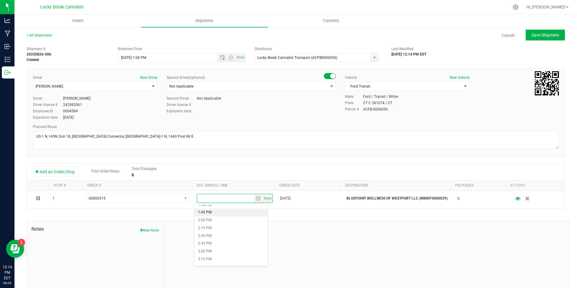
scroll to position [393, 0]
click at [214, 228] on li "1:15 PM" at bounding box center [231, 228] width 73 height 8
click at [318, 224] on div at bounding box center [367, 261] width 406 height 81
click at [537, 31] on button "Save Shipment" at bounding box center [545, 35] width 39 height 11
type input "[DATE] 5:00 PM"
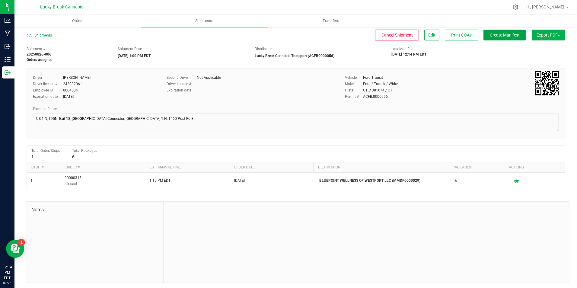
click at [504, 35] on span "Create Manifest" at bounding box center [505, 35] width 30 height 5
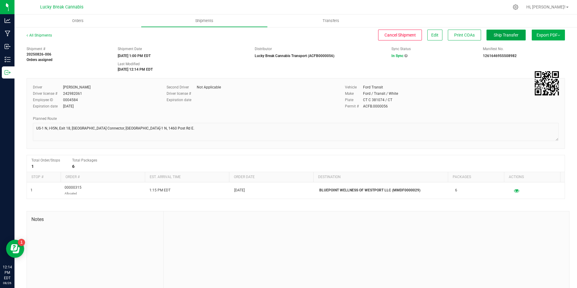
click at [501, 34] on span "Ship Transfer" at bounding box center [506, 35] width 25 height 5
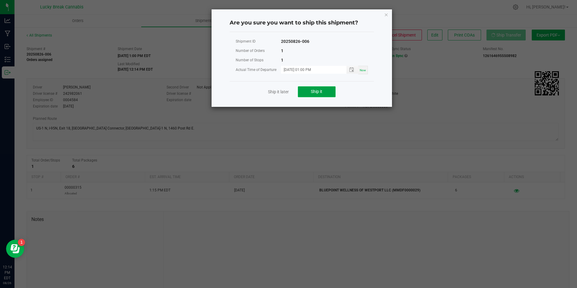
click at [328, 90] on button "Ship it" at bounding box center [317, 91] width 38 height 11
